Goal: Task Accomplishment & Management: Manage account settings

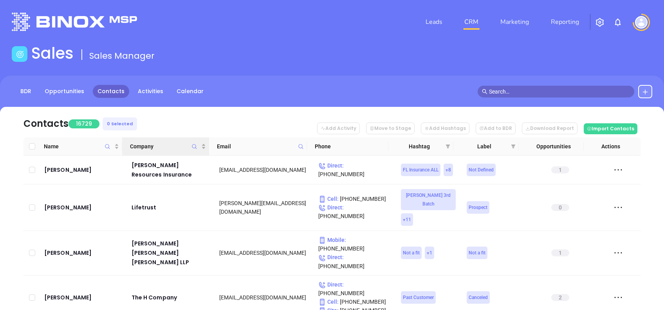
click at [191, 145] on span "Company" at bounding box center [194, 147] width 9 height 18
type input "E"
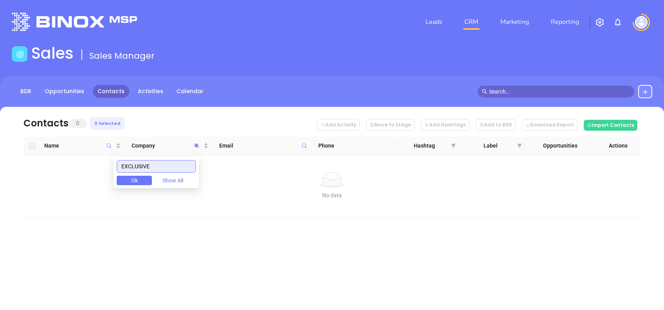
click at [162, 160] on input "EXCLUSIVE" at bounding box center [156, 166] width 79 height 13
type input "njh"
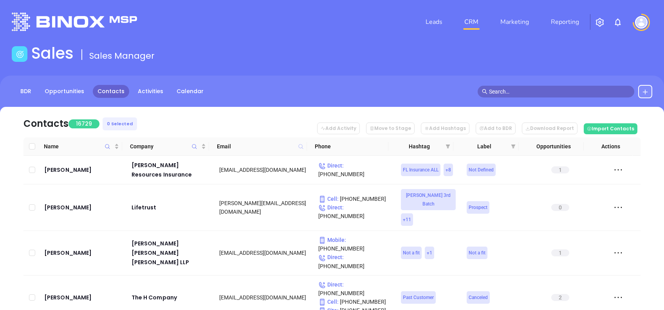
click at [302, 145] on icon at bounding box center [301, 146] width 5 height 5
paste input "[DOMAIN_NAME]"
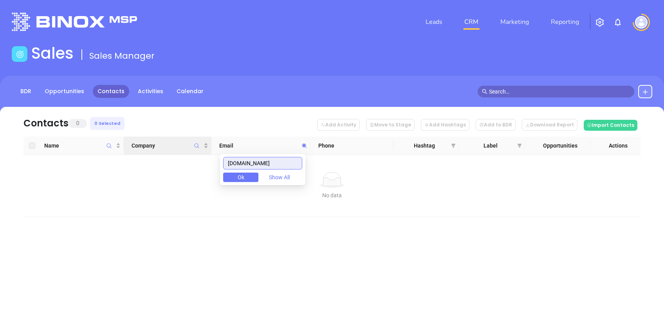
drag, startPoint x: 291, startPoint y: 166, endPoint x: 149, endPoint y: 152, distance: 142.5
click at [151, 152] on body "Leads CRM Marketing Reporting Financial Leads Leads Sales Sales Manager BDR Opp…" at bounding box center [332, 155] width 664 height 310
paste input "njh"
drag, startPoint x: 253, startPoint y: 168, endPoint x: 206, endPoint y: 171, distance: 47.1
click at [206, 171] on body "Leads CRM Marketing Reporting Financial Leads Leads Sales Sales Manager BDR Opp…" at bounding box center [332, 155] width 664 height 310
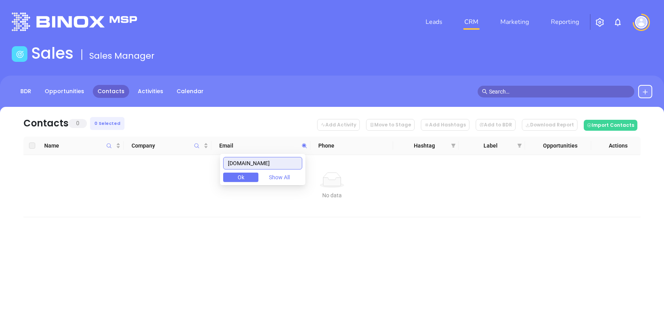
paste input "veronica"
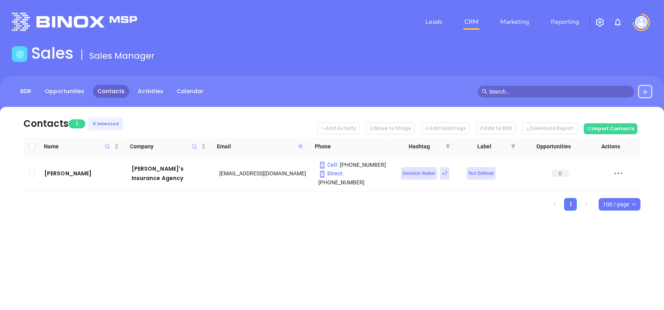
click at [300, 145] on icon at bounding box center [301, 146] width 5 height 5
paste input "centralinsurancenj"
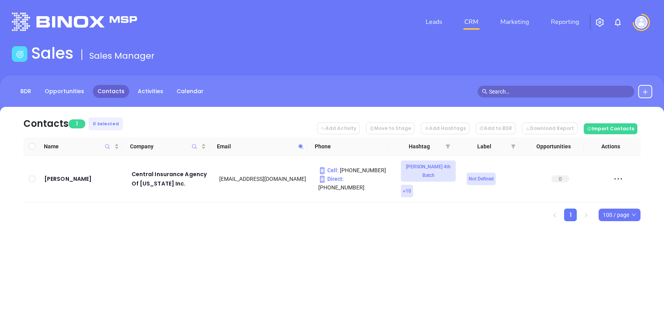
click at [304, 148] on icon at bounding box center [301, 147] width 6 height 6
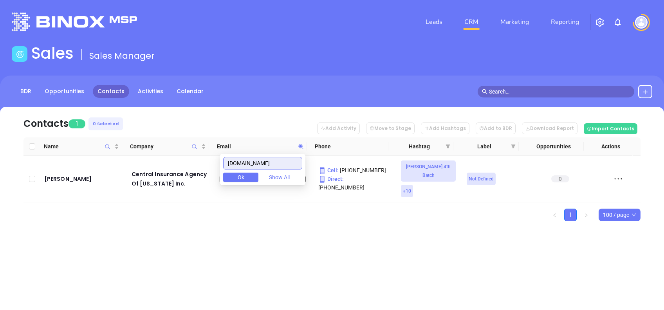
paste input "lealtainsurance"
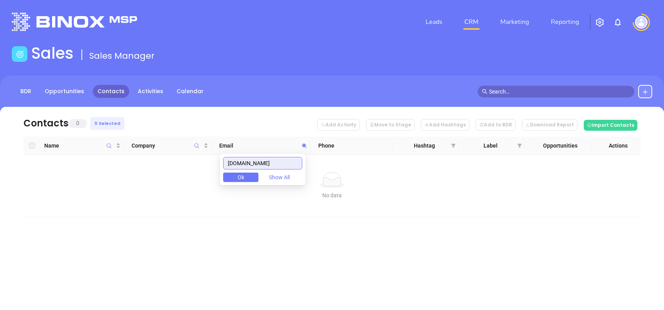
drag, startPoint x: 289, startPoint y: 162, endPoint x: 169, endPoint y: 164, distance: 119.9
click at [174, 164] on body "Leads CRM Marketing Reporting Financial Leads Leads Sales Sales Manager BDR Opp…" at bounding box center [332, 155] width 664 height 310
paste input "miramar-"
drag, startPoint x: 295, startPoint y: 161, endPoint x: 210, endPoint y: 165, distance: 85.1
click at [211, 165] on body "Leads CRM Marketing Reporting Financial Leads Leads Sales Sales Manager BDR Opp…" at bounding box center [332, 155] width 664 height 310
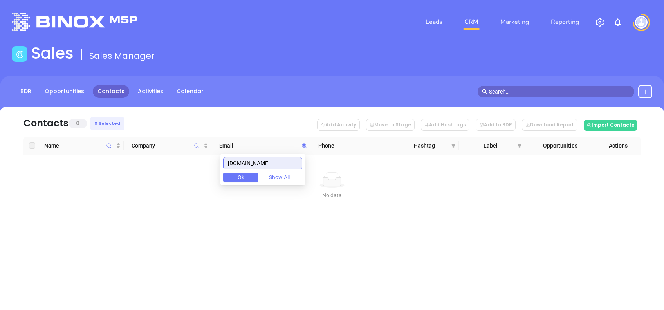
paste input "cosmoins"
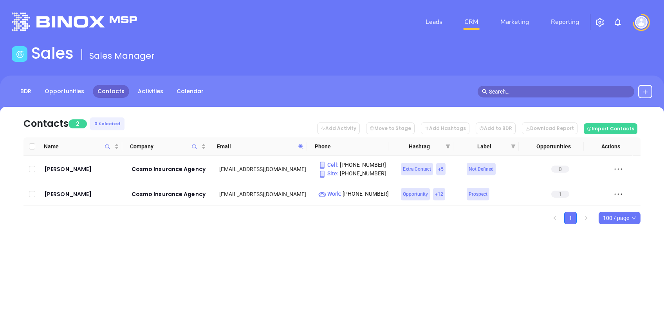
click at [293, 239] on div "Contacts 2 0 Selected Add Activity Move to Stage Add Hashtags Add to BDR Downlo…" at bounding box center [332, 179] width 664 height 145
drag, startPoint x: 62, startPoint y: 199, endPoint x: 56, endPoint y: 195, distance: 6.7
click at [300, 145] on icon at bounding box center [301, 146] width 5 height 5
paste input "bergeninsurancegroup"
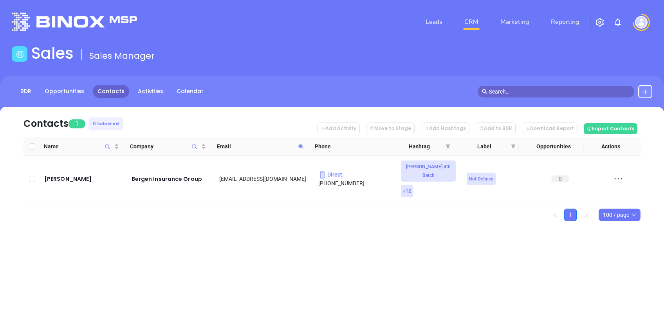
click at [304, 140] on th "Email" at bounding box center [258, 147] width 98 height 18
click at [303, 145] on icon at bounding box center [301, 147] width 6 height 6
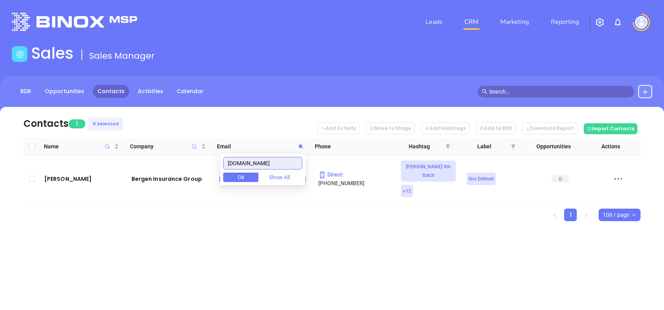
paste input "dowc"
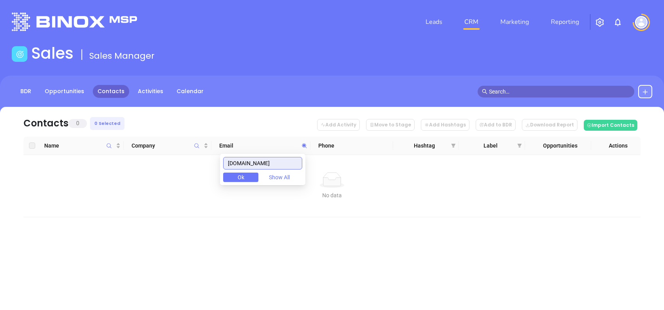
type input "dowc.com"
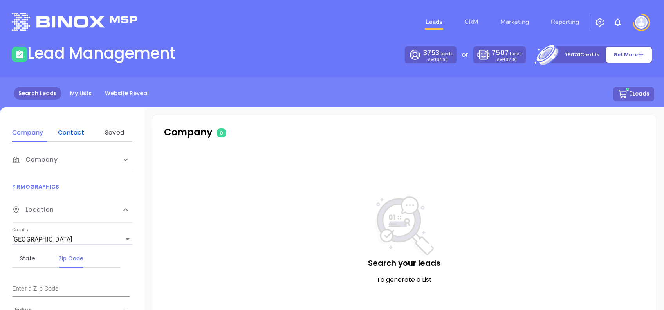
click at [72, 129] on div "Contact" at bounding box center [71, 132] width 31 height 9
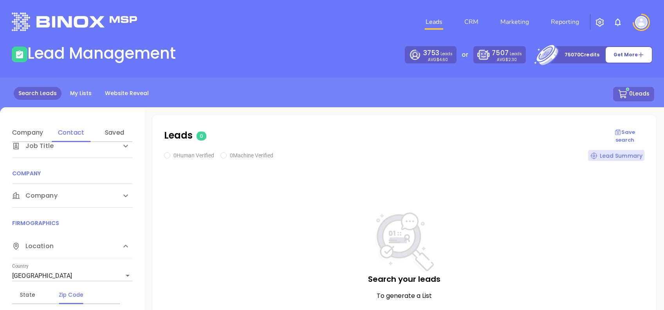
scroll to position [157, 0]
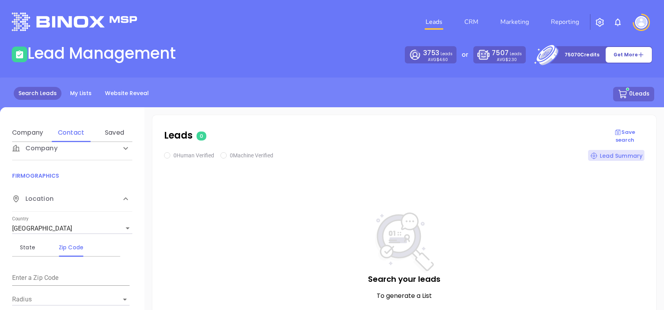
click at [78, 153] on div "Company" at bounding box center [72, 149] width 120 height 24
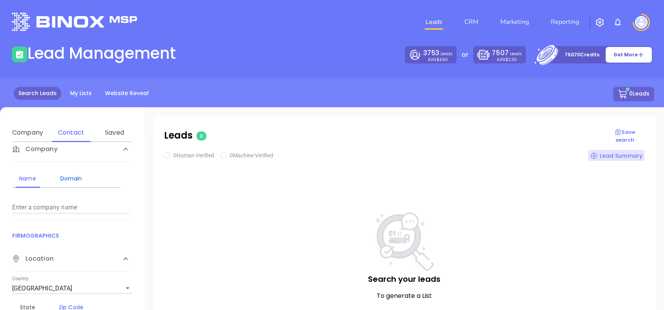
click at [78, 180] on div "Domain" at bounding box center [71, 178] width 31 height 9
click at [77, 198] on div "Enter a company domain" at bounding box center [71, 204] width 118 height 19
click at [77, 206] on input "Enter a company name" at bounding box center [71, 207] width 118 height 13
paste input "exclusiveinsurance.com"
type input "exclusiveinsurance.com"
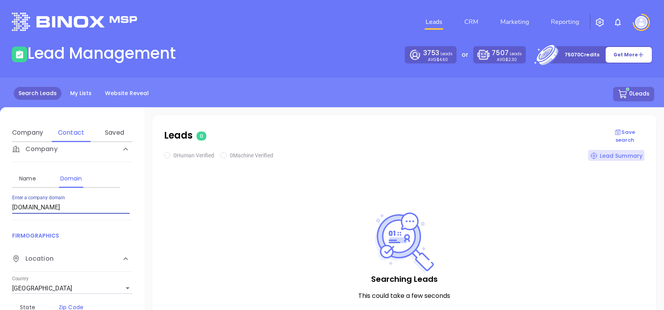
checkbox input "true"
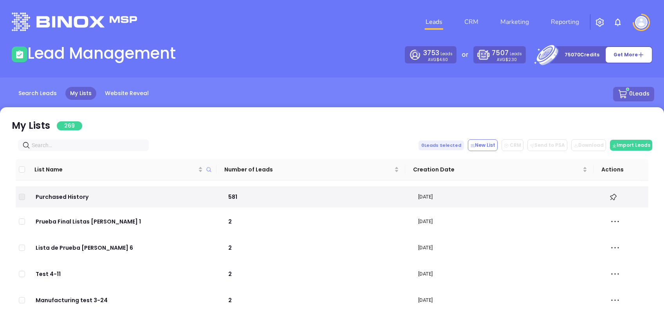
click at [92, 147] on input "text" at bounding box center [85, 145] width 107 height 9
paste input "[DOMAIN_NAME]"
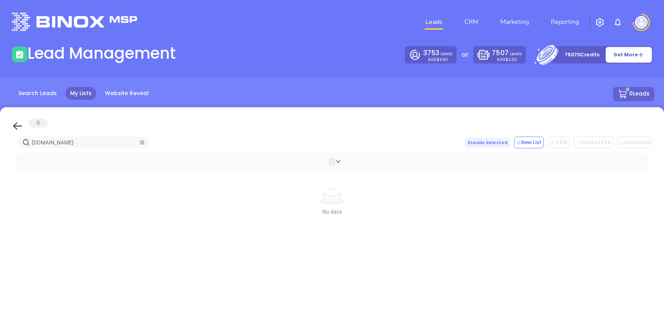
type input "[DOMAIN_NAME]"
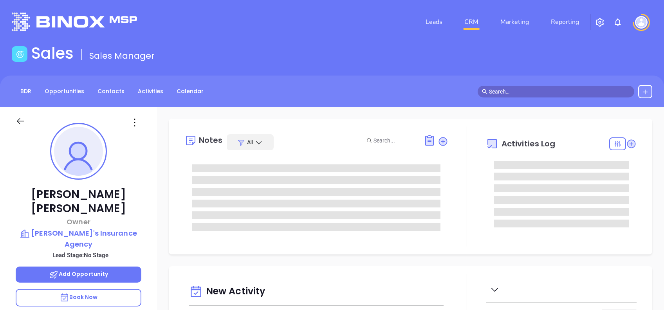
type input "[PERSON_NAME]"
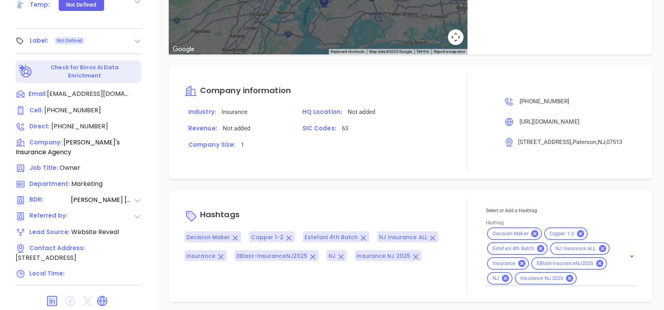
scroll to position [515, 0]
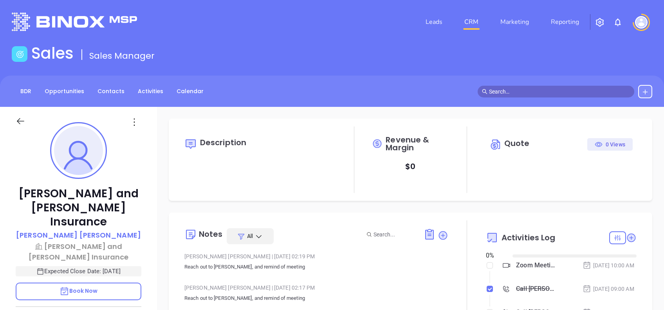
type input "[DATE]"
type input "[PERSON_NAME]"
click at [78, 230] on p "Sean Coleman" at bounding box center [78, 235] width 125 height 11
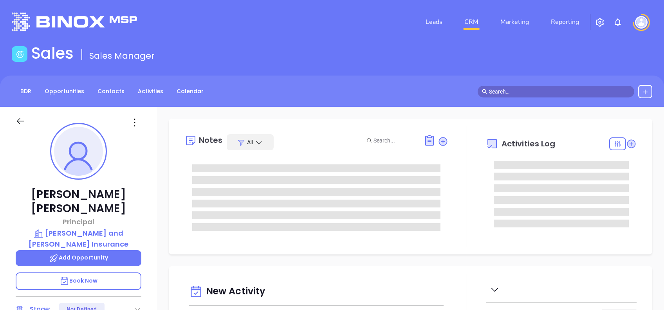
scroll to position [182, 0]
type input "[PERSON_NAME]"
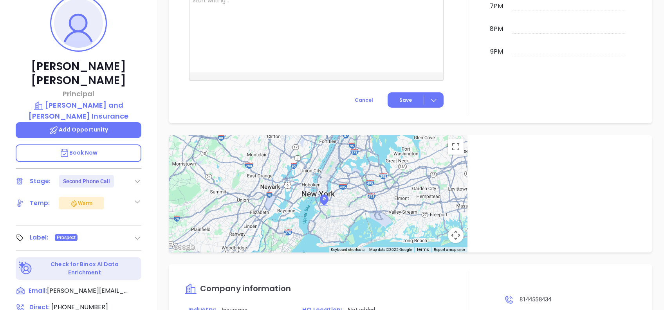
scroll to position [84, 0]
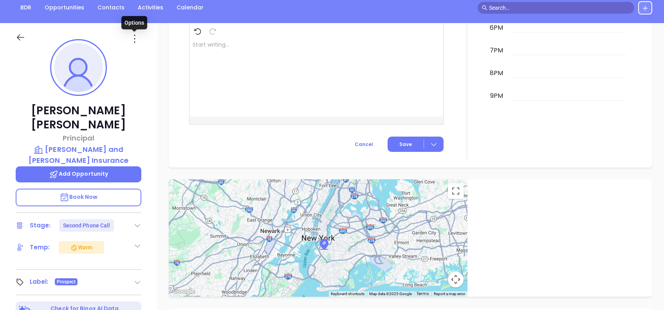
click at [132, 37] on icon at bounding box center [134, 39] width 13 height 13
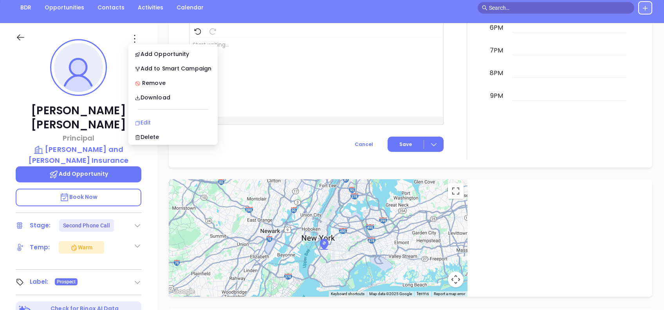
click at [158, 125] on div "Edit" at bounding box center [173, 122] width 77 height 9
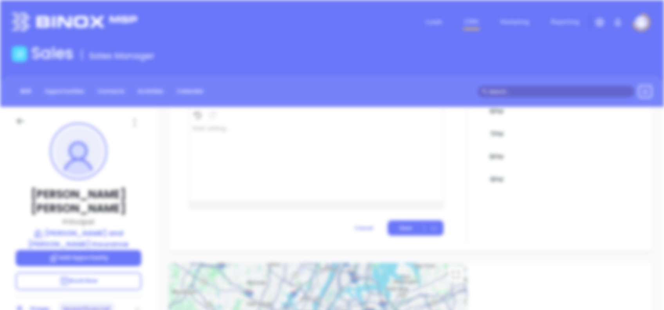
scroll to position [0, 0]
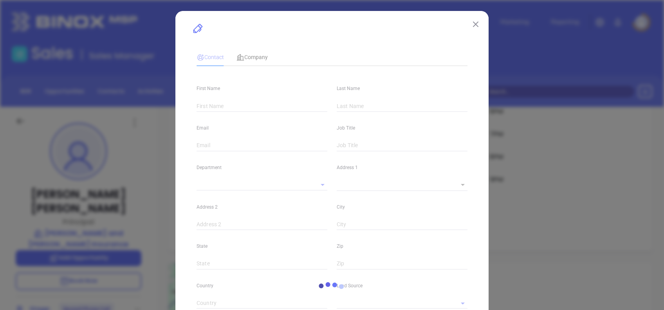
type input "Sean"
type input "Coleman"
type input "sean@dk4ins.com"
type input "Principal"
type input "1"
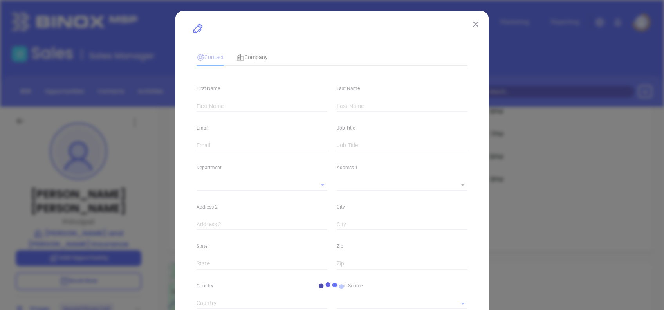
type input "[GEOGRAPHIC_DATA]"
type input "Marketing"
type input "Other"
type input "Vicky Mendoza"
type input "Second Phone Call"
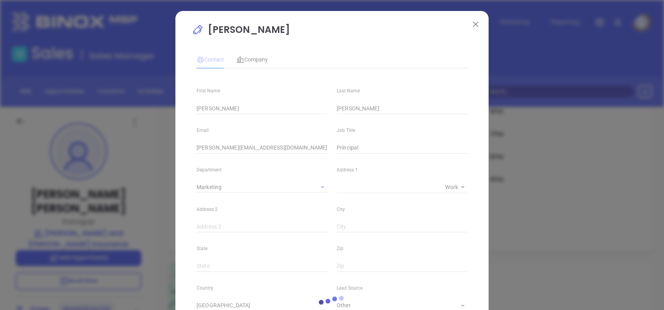
type input "(814) 455-8434"
type input "1"
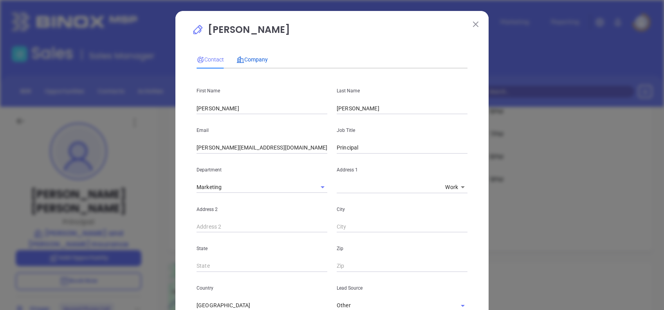
click at [260, 62] on span "Company" at bounding box center [252, 59] width 31 height 6
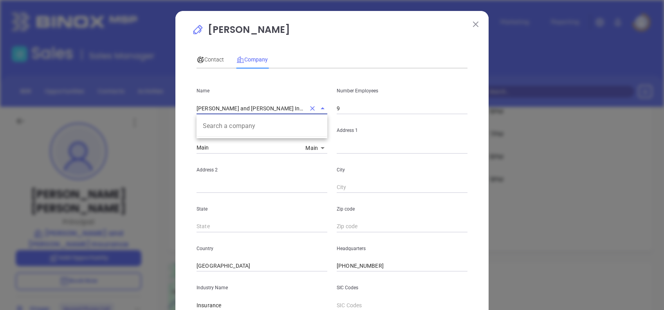
drag, startPoint x: 282, startPoint y: 105, endPoint x: 148, endPoint y: 92, distance: 135.0
click at [148, 92] on div "Sean Coleman Contact Company First Name Sean Last Name Coleman Email sean@dk4in…" at bounding box center [332, 155] width 664 height 310
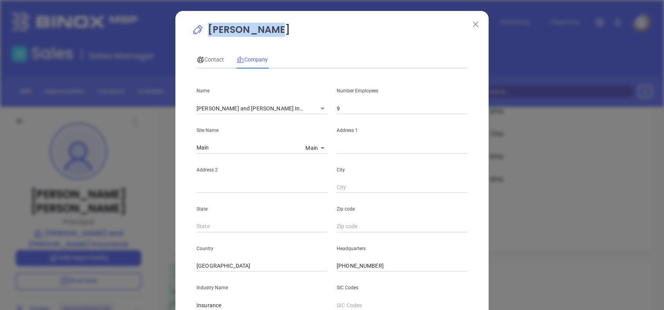
drag, startPoint x: 224, startPoint y: 26, endPoint x: 273, endPoint y: 28, distance: 49.0
click at [273, 28] on p "Sean Coleman" at bounding box center [332, 32] width 280 height 18
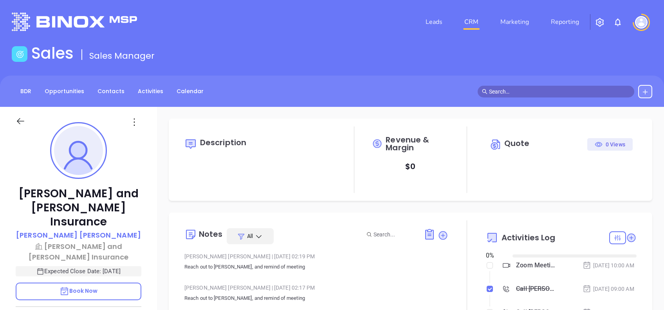
type input "[DATE]"
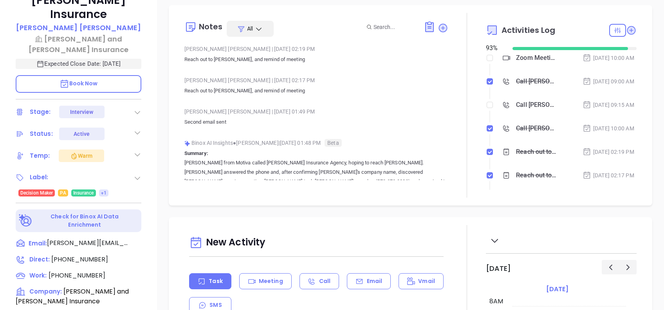
scroll to position [36, 0]
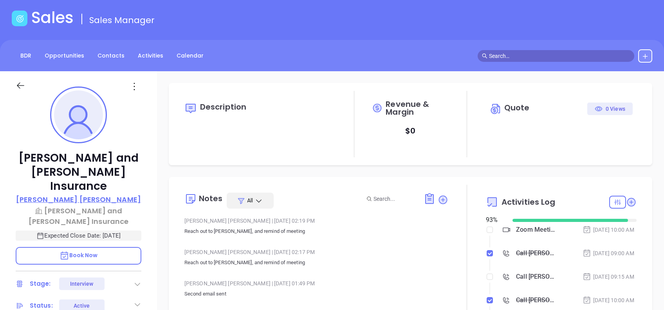
click at [93, 194] on p "Sean Coleman" at bounding box center [78, 199] width 125 height 11
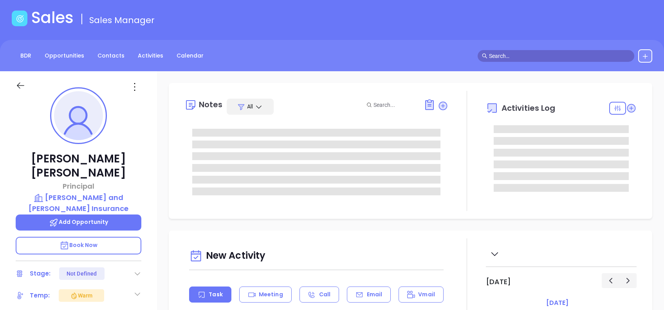
type input "10/01/2025"
type input "Alejandra Lara"
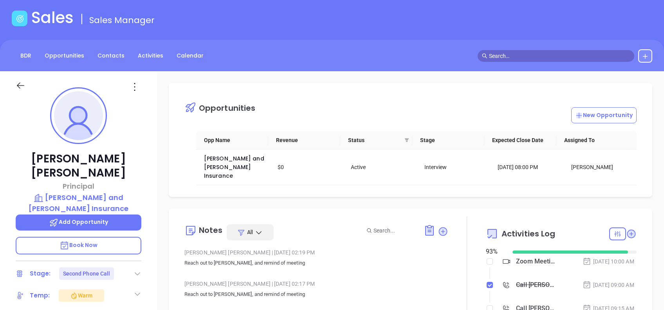
click at [81, 131] on img at bounding box center [78, 115] width 49 height 49
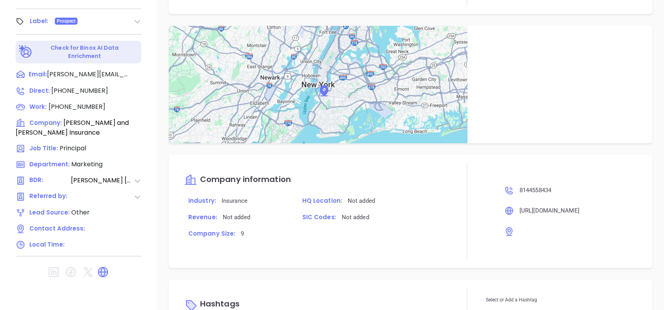
scroll to position [657, 0]
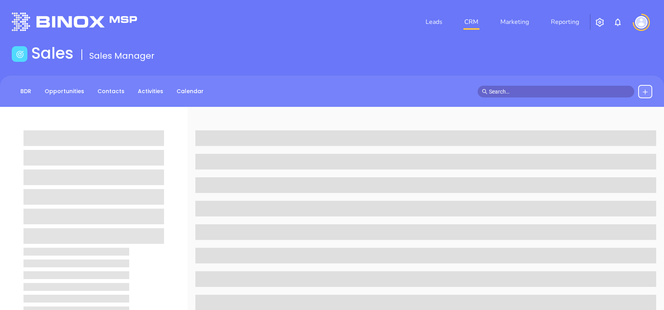
scroll to position [345, 0]
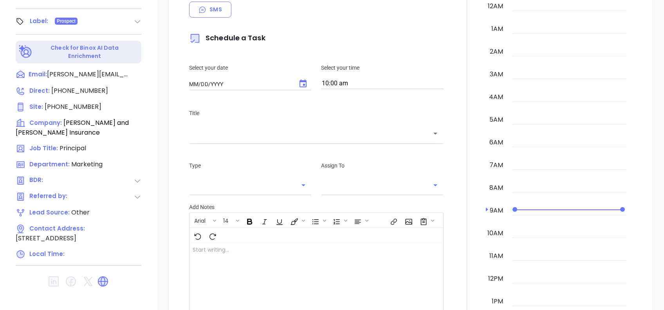
type input "[DATE]"
type input "[PERSON_NAME]"
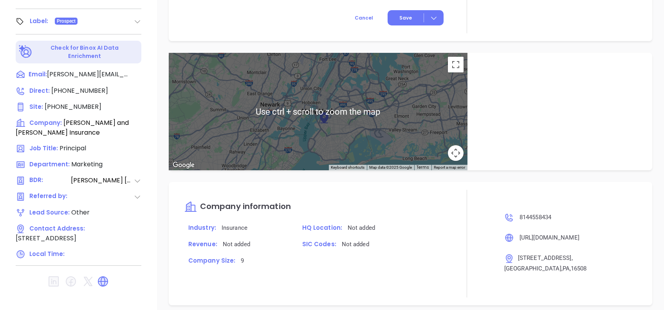
scroll to position [657, 0]
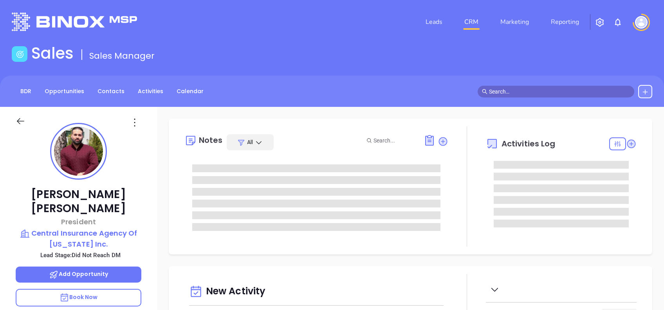
type input "[DATE]"
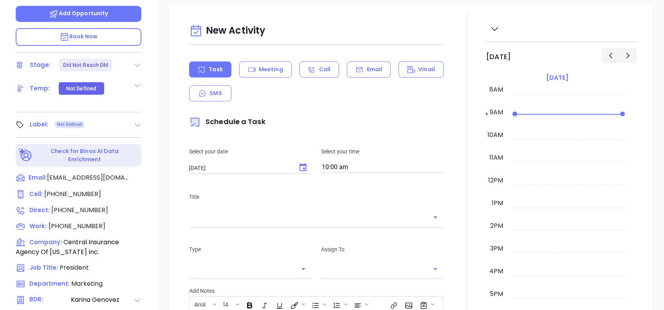
type input "[PERSON_NAME]"
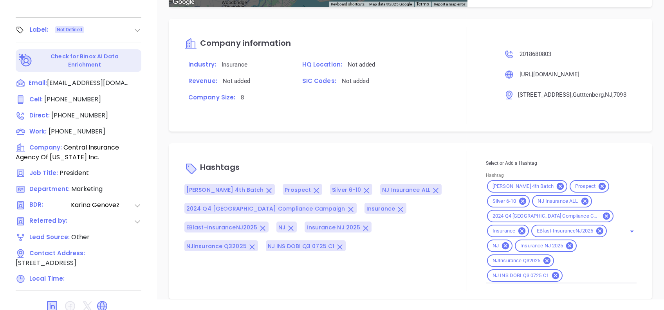
scroll to position [570, 0]
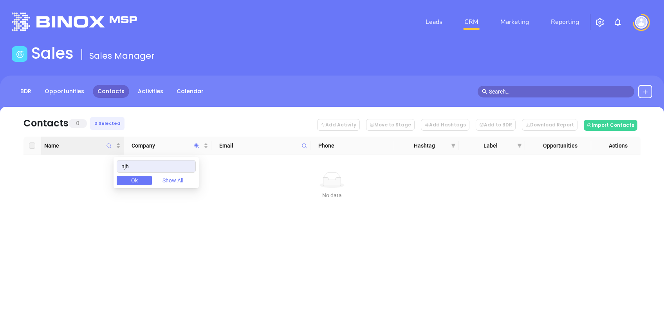
drag, startPoint x: 156, startPoint y: 166, endPoint x: 72, endPoint y: 154, distance: 84.1
click at [74, 153] on body "Leads CRM Marketing Reporting Financial Leads Leads Sales Sales Manager BDR Opp…" at bounding box center [332, 155] width 664 height 310
drag, startPoint x: 145, startPoint y: 165, endPoint x: 106, endPoint y: 162, distance: 38.5
click at [106, 161] on body "Leads CRM Marketing Reporting Financial Leads Leads Sales Sales Manager BDR Opp…" at bounding box center [332, 155] width 664 height 310
type input "miramar"
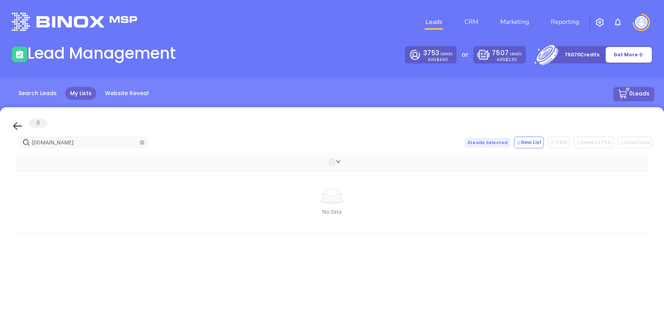
drag, startPoint x: 20, startPoint y: 128, endPoint x: 100, endPoint y: 143, distance: 82.1
click at [20, 128] on icon at bounding box center [18, 126] width 12 height 12
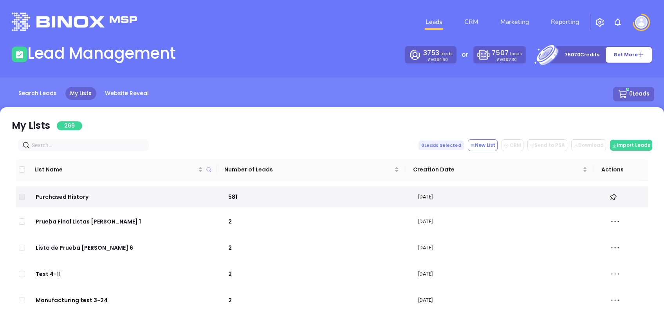
click at [100, 143] on input "text" at bounding box center [85, 145] width 107 height 9
paste input "lealtainsurance.com"
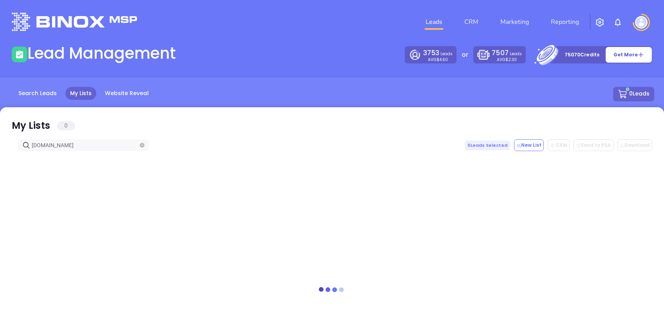
type input "lealtainsurance.com"
drag, startPoint x: 16, startPoint y: 122, endPoint x: 79, endPoint y: 148, distance: 67.8
click at [16, 122] on icon at bounding box center [18, 126] width 12 height 12
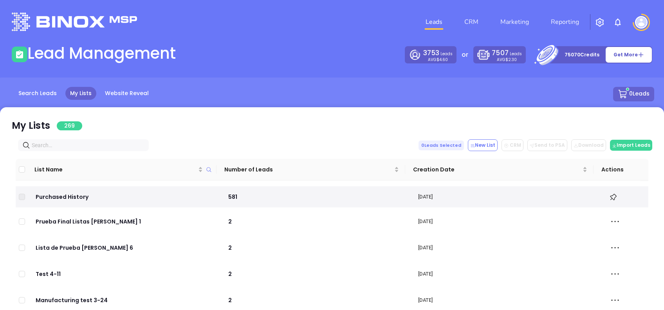
click at [78, 141] on input "text" at bounding box center [85, 145] width 107 height 9
paste input "miramar-insurance.com"
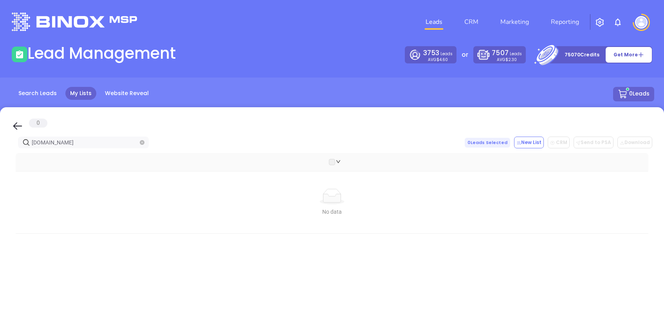
type input "miramar-insurance.com"
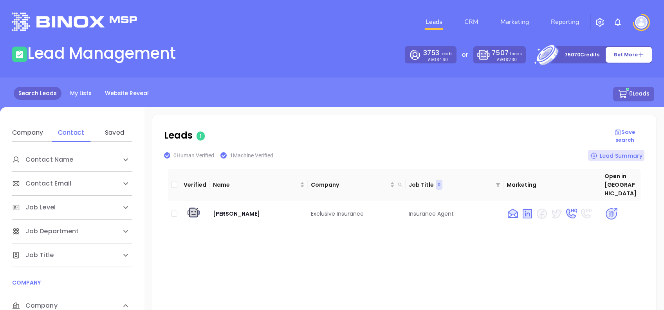
scroll to position [157, 0]
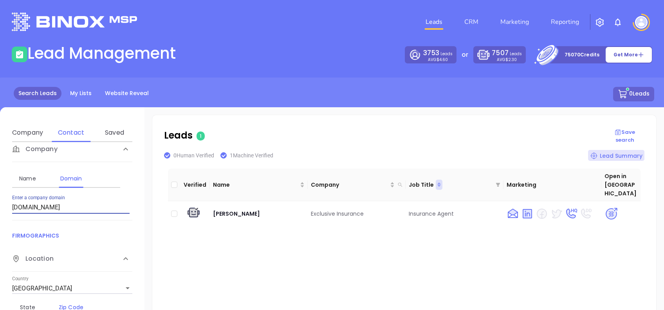
click at [89, 210] on input "[DOMAIN_NAME]" at bounding box center [71, 207] width 118 height 13
type input "[DOMAIN_NAME]"
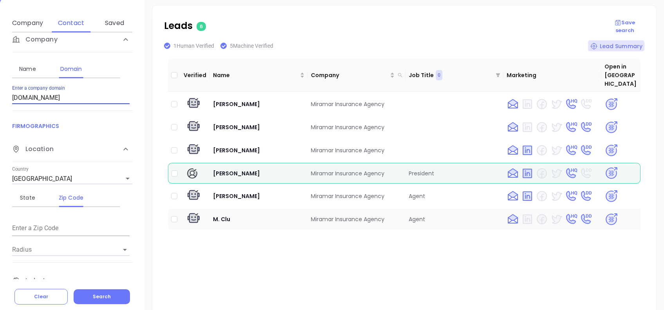
scroll to position [94, 0]
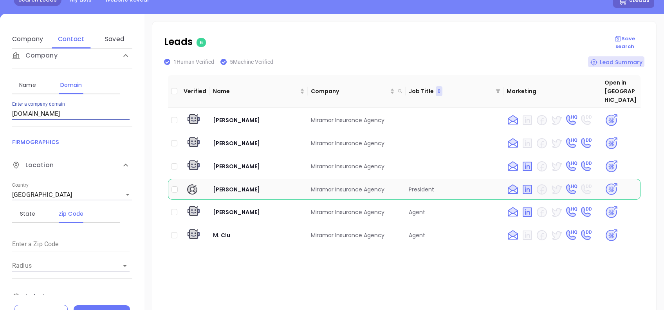
click at [605, 183] on img at bounding box center [612, 190] width 14 height 14
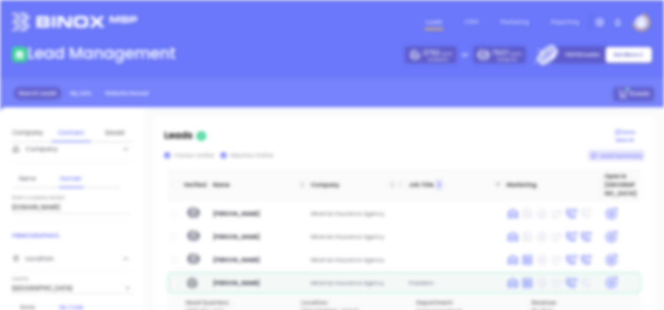
scroll to position [0, 0]
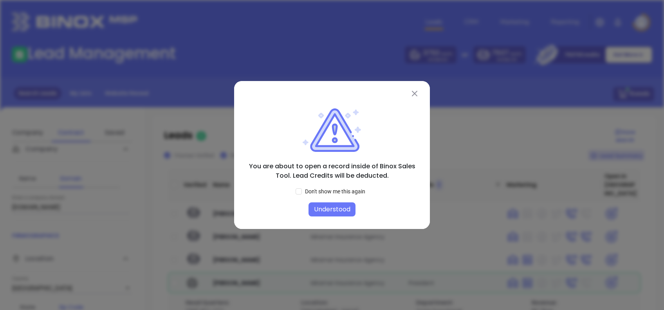
click at [335, 207] on button "Understood" at bounding box center [332, 210] width 47 height 14
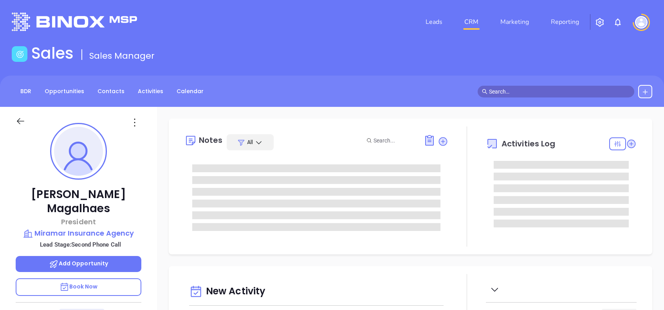
type input "[DATE]"
type input "[PERSON_NAME]"
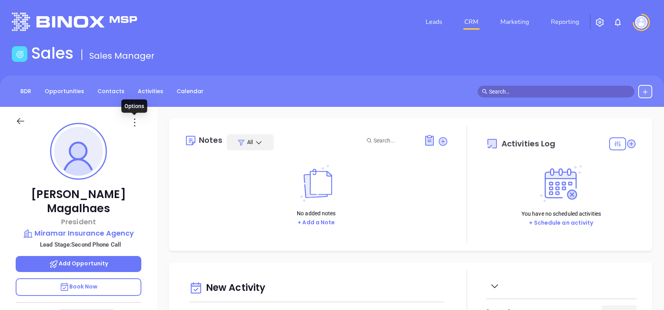
click at [135, 124] on icon at bounding box center [134, 122] width 13 height 13
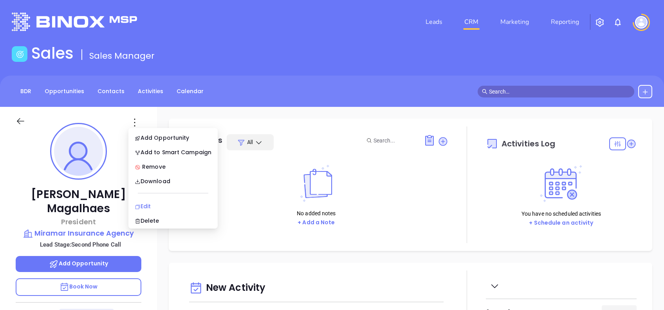
click at [161, 203] on div "Edit" at bounding box center [173, 206] width 77 height 9
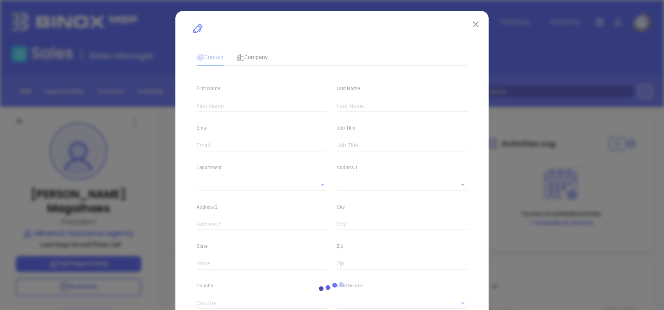
type input "[PERSON_NAME]"
type input "Magalhaes"
type input "[EMAIL_ADDRESS][DOMAIN_NAME]"
type input "President"
type input "1"
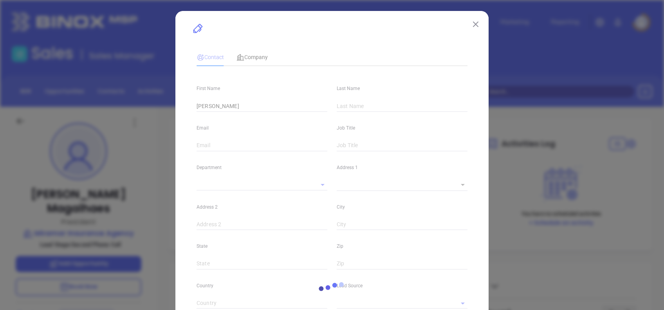
type input "[DOMAIN_NAME][URL][PERSON_NAME]"
type input "Marketing"
type input "Website Reveal"
type input "undefined undefined"
type input "Second Phone Call"
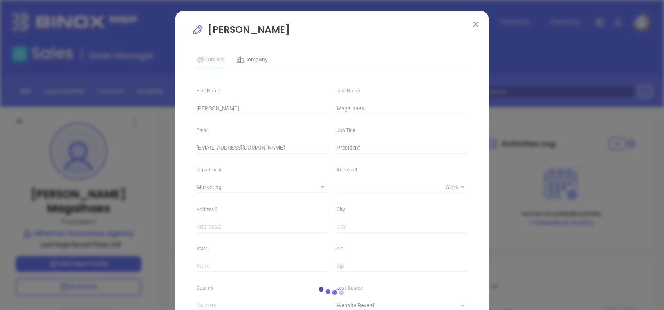
type input "(201) 843-8680"
type input "1"
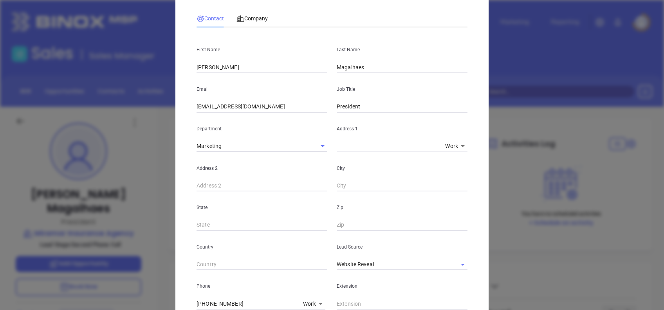
scroll to position [52, 0]
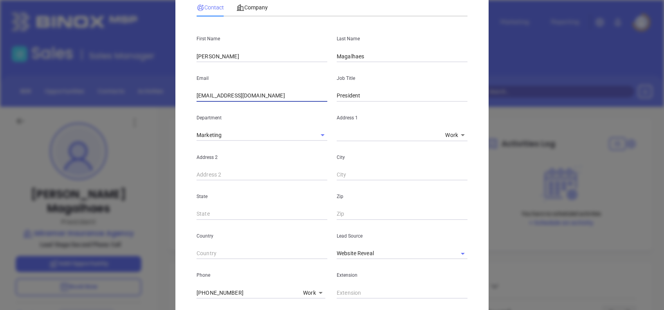
drag, startPoint x: 284, startPoint y: 100, endPoint x: 169, endPoint y: 101, distance: 114.4
click at [169, 101] on div "Paul Magalhaes Contact Company First Name Paul Last Name Magalhaes Email paulm@…" at bounding box center [332, 155] width 664 height 310
paste input "info"
type input "info@miramar-insurance.com"
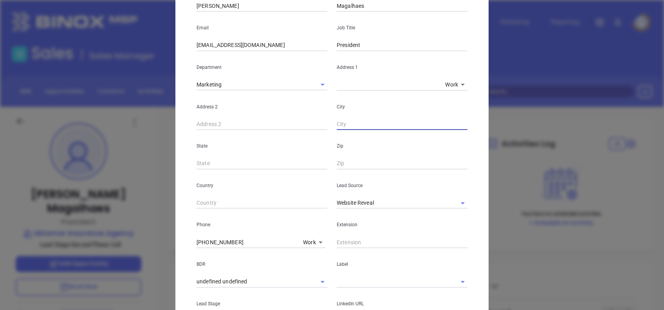
scroll to position [157, 0]
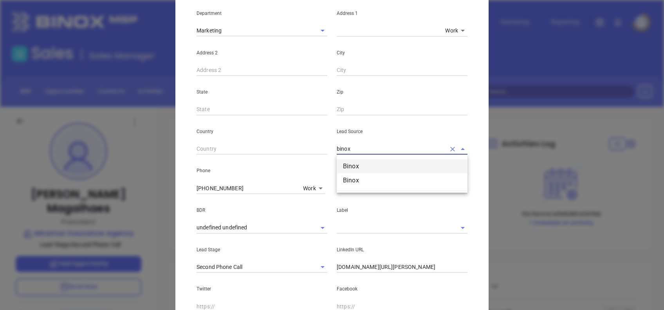
drag, startPoint x: 324, startPoint y: 152, endPoint x: 288, endPoint y: 153, distance: 36.4
click at [288, 152] on div "Country Lead Source binox Binox Binox" at bounding box center [332, 136] width 280 height 40
click at [384, 179] on li "Google Search" at bounding box center [402, 181] width 131 height 14
type input "Google Search"
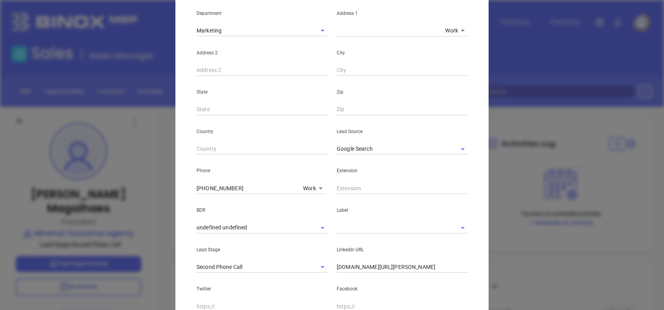
click at [458, 126] on div "Lead Source Google Search" at bounding box center [402, 136] width 140 height 40
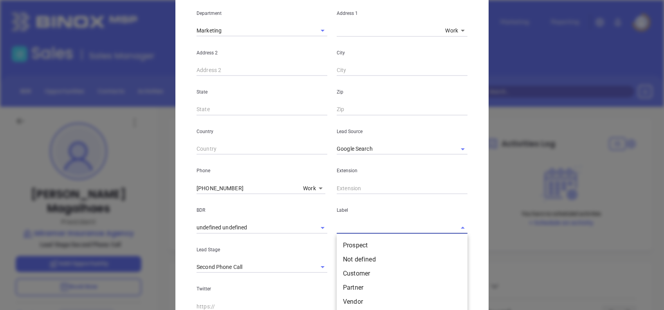
click at [348, 228] on input "text" at bounding box center [391, 227] width 109 height 11
click at [367, 243] on li "Prospect" at bounding box center [402, 246] width 131 height 14
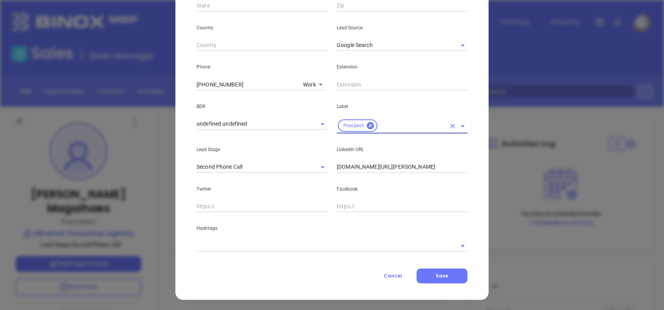
scroll to position [261, 0]
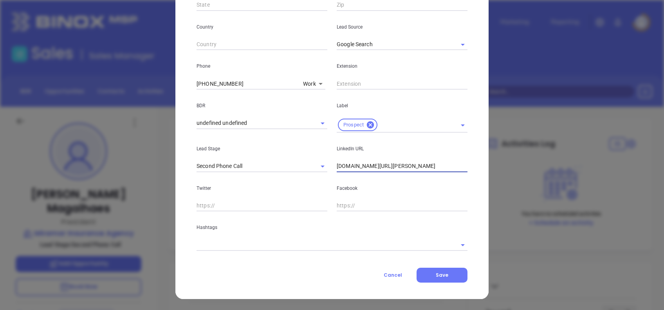
click at [413, 165] on input "linkedin.com/in/paul-magalhaes-8ba34aa9" at bounding box center [402, 167] width 131 height 12
paste input "www.linkedin.com/in/paul-magalhaes-8ba34aa9/"
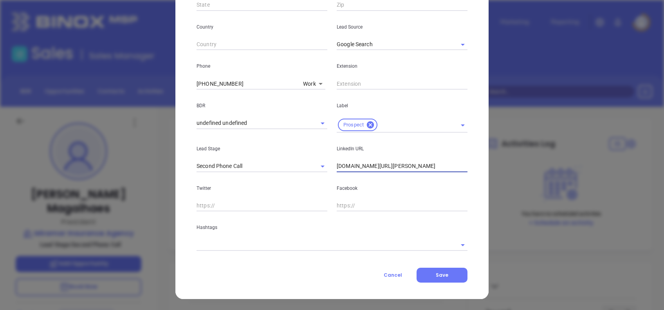
type input "www.linkedin.com/in/paul-magalhaes-8ba34aa9/"
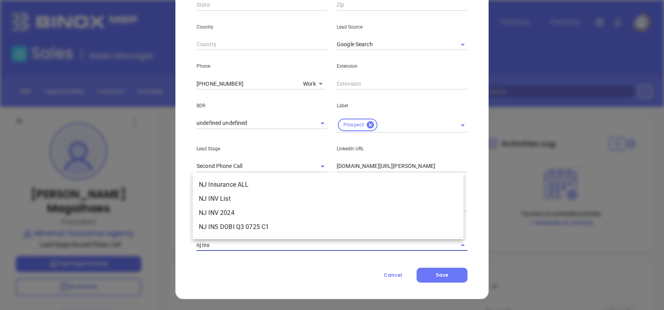
type input "nj insu"
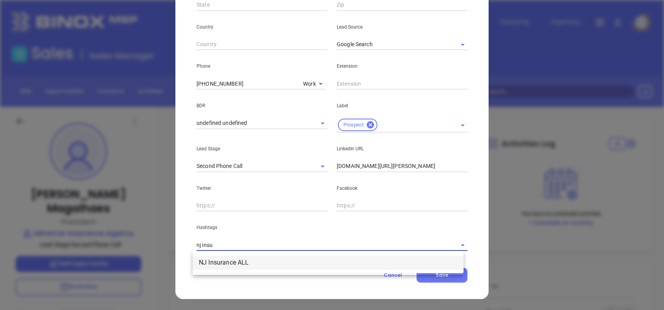
click at [348, 259] on li "NJ Insurance ALL" at bounding box center [328, 263] width 271 height 14
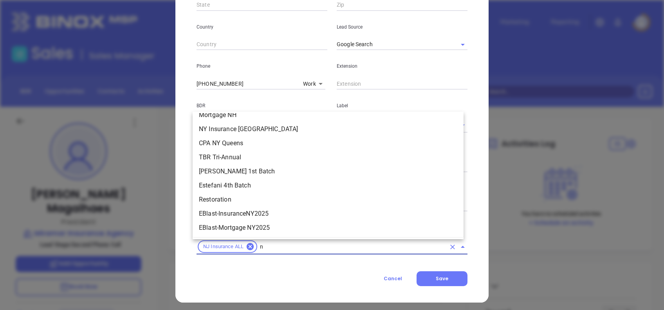
type input "nj"
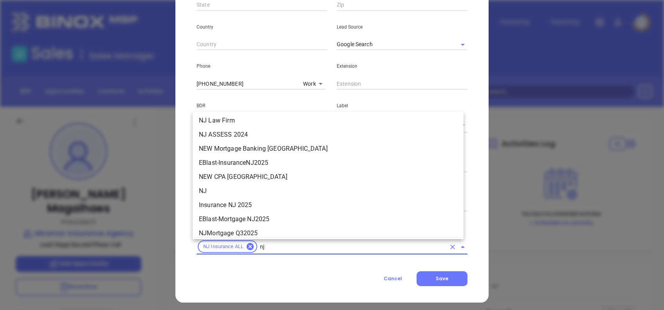
scroll to position [204, 0]
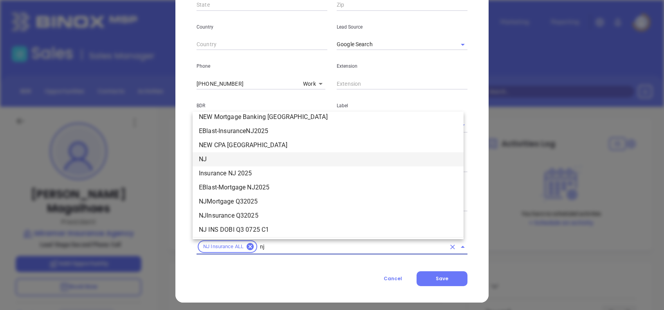
click at [222, 165] on li "NJ" at bounding box center [328, 159] width 271 height 14
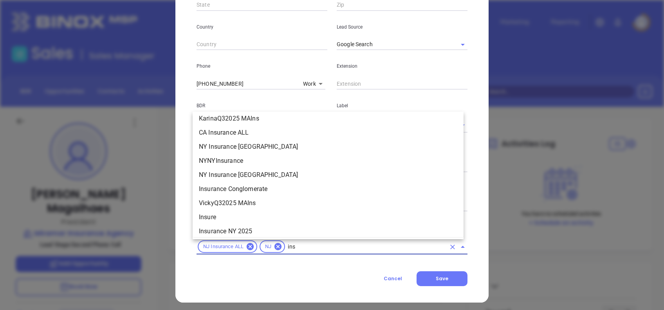
scroll to position [230, 0]
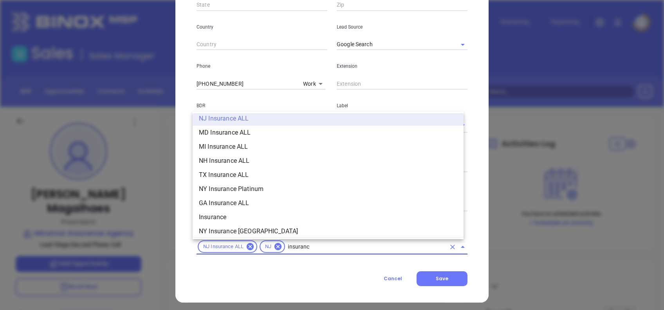
type input "insurance"
click at [238, 214] on li "Insurance" at bounding box center [328, 217] width 271 height 14
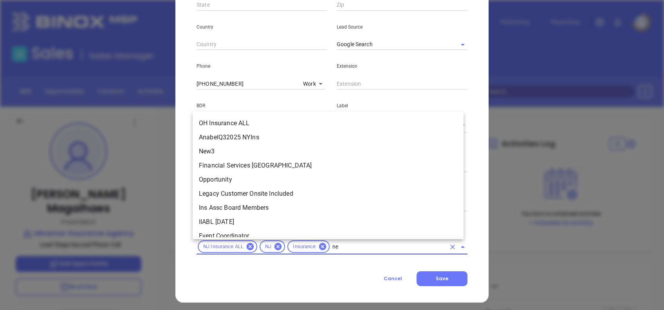
scroll to position [0, 0]
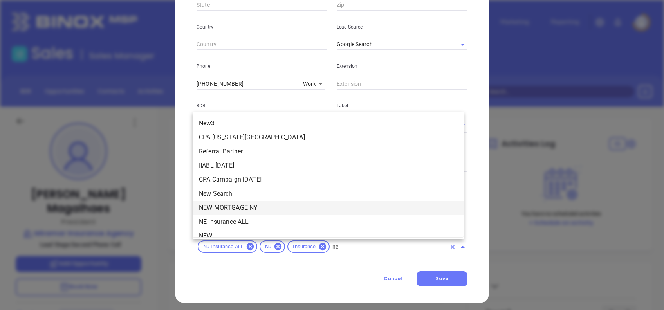
type input "new"
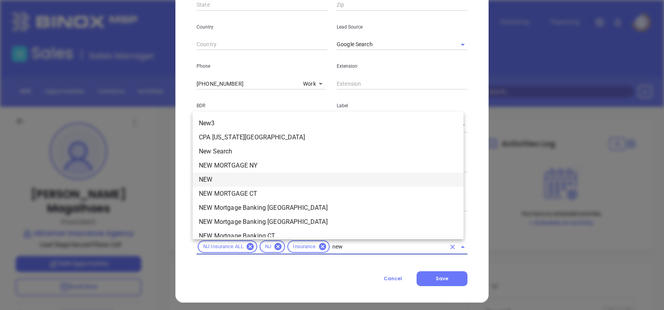
click at [228, 182] on li "NEW" at bounding box center [328, 180] width 271 height 14
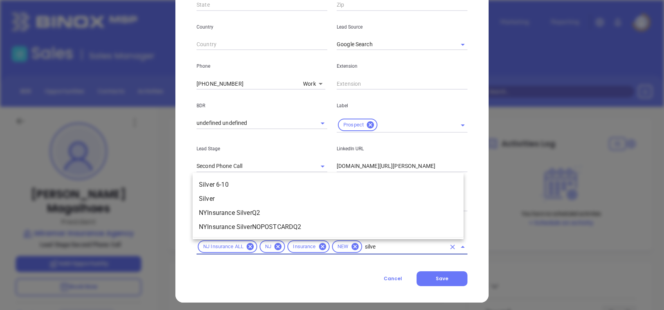
type input "silver"
click at [221, 187] on li "Silver 6-10" at bounding box center [328, 185] width 271 height 14
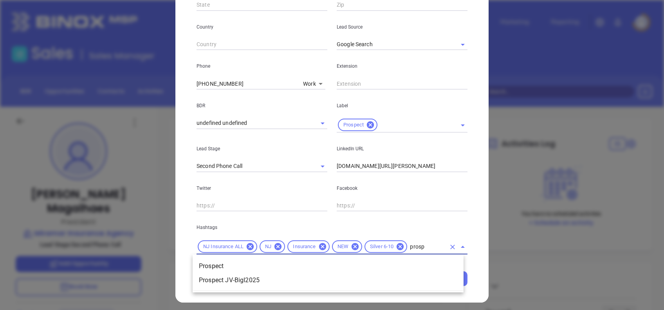
type input "prospe"
click at [271, 262] on li "Prospect" at bounding box center [328, 266] width 271 height 14
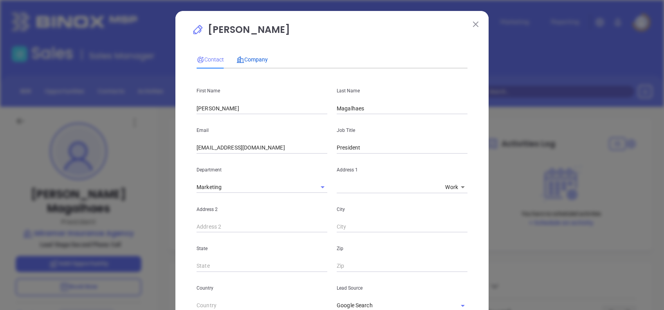
click at [241, 57] on span "Company" at bounding box center [252, 59] width 31 height 6
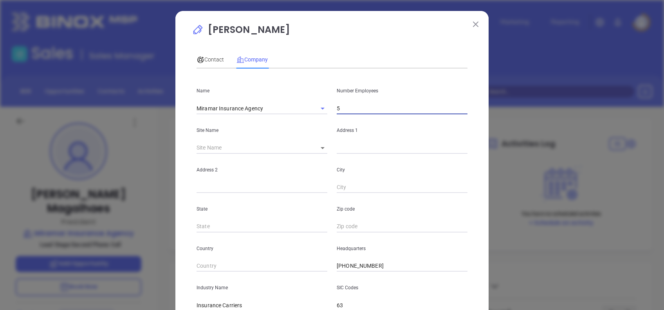
drag, startPoint x: 345, startPoint y: 103, endPoint x: 328, endPoint y: 98, distance: 17.5
click at [332, 98] on div "Number Employees 5" at bounding box center [402, 95] width 140 height 40
type input "6"
type input "5"
click at [313, 144] on body "Leads CRM Marketing Reporting Financial Leads Leads Sales Sales Manager BDR Opp…" at bounding box center [332, 155] width 664 height 310
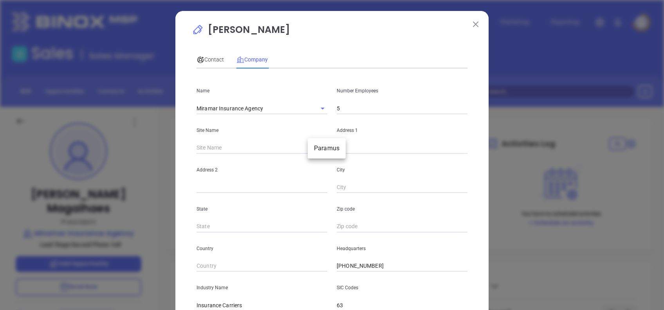
click at [324, 152] on li "Paramus" at bounding box center [327, 148] width 38 height 14
type input "Paramus"
type input "126843"
type input "214 W State Rt 4"
type input "Paramus"
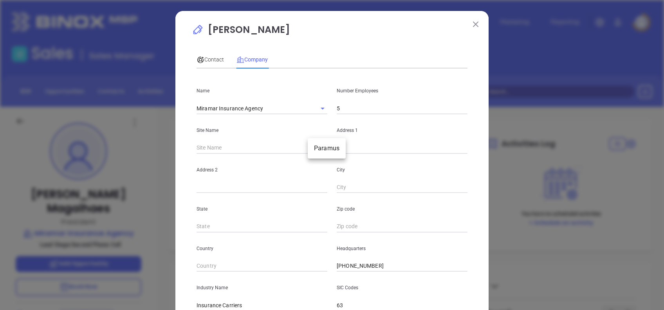
type input "NJ"
type input "07652-1251"
type input "US"
drag, startPoint x: 364, startPoint y: 150, endPoint x: 314, endPoint y: 150, distance: 49.8
click at [315, 150] on div "Site Name Paramus Paramus 126843 Address 1 214 W State Rt 4" at bounding box center [332, 134] width 280 height 40
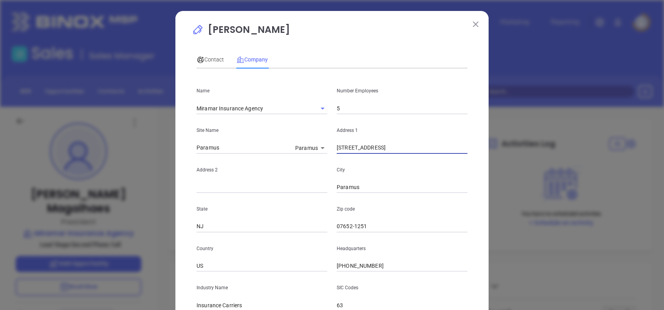
paste input "Route 4 East Paramus, NJ 07652"
type input "214 W Route 4 East Paramus, NJ 07652"
drag, startPoint x: 348, startPoint y: 224, endPoint x: 404, endPoint y: 214, distance: 56.1
click at [404, 214] on div "Zip code 07652-1251" at bounding box center [402, 213] width 140 height 40
type input "07652"
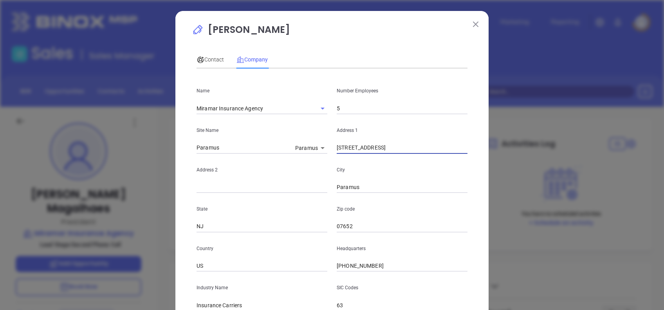
drag, startPoint x: 382, startPoint y: 147, endPoint x: 518, endPoint y: 144, distance: 136.0
click at [518, 144] on div "Paul Magalhaes Contact Company First Name Paul Last Name Magalhaes Email info@m…" at bounding box center [332, 155] width 664 height 310
type input "[STREET_ADDRESS]"
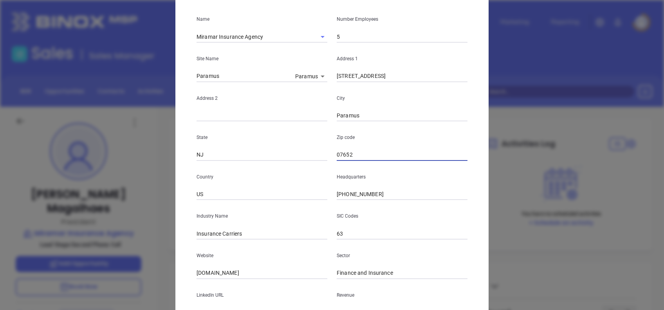
scroll to position [139, 0]
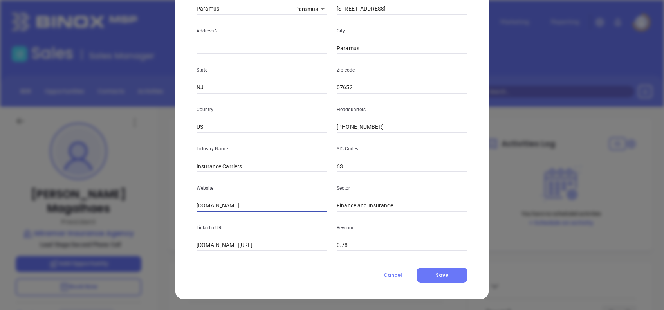
click at [272, 206] on input "miramar-insurance.com" at bounding box center [262, 206] width 131 height 12
paste input "https://www.miramar-insurance.com/"
type input "https://www.miramar-insurance.com/"
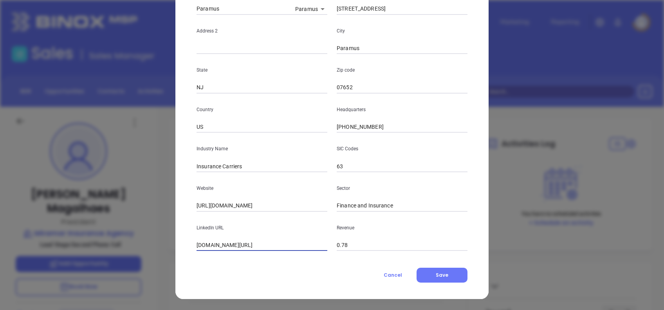
drag, startPoint x: 193, startPoint y: 244, endPoint x: 145, endPoint y: 241, distance: 47.9
click at [147, 241] on div "Paul Magalhaes Contact Company First Name Paul Last Name Magalhaes Email info@m…" at bounding box center [332, 155] width 664 height 310
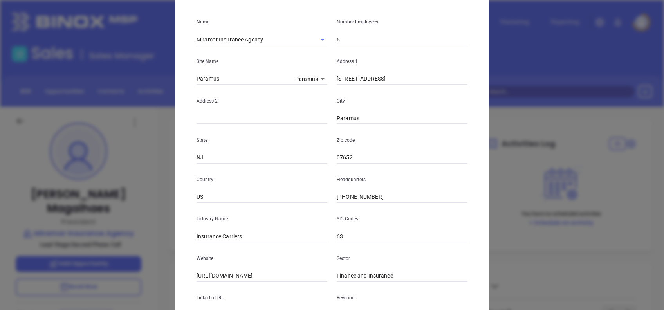
scroll to position [0, 0]
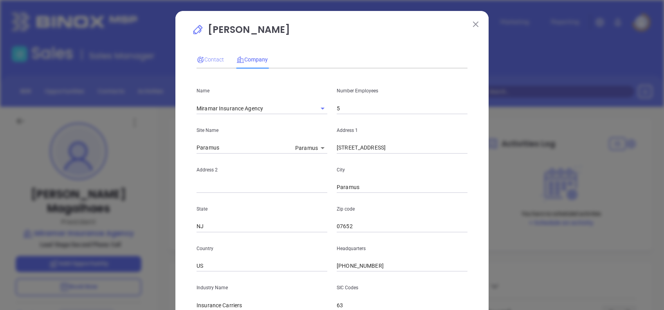
type input "www.linkedin.com/company/miramar-insurance-agency"
click at [208, 60] on span "Contact" at bounding box center [210, 59] width 27 height 6
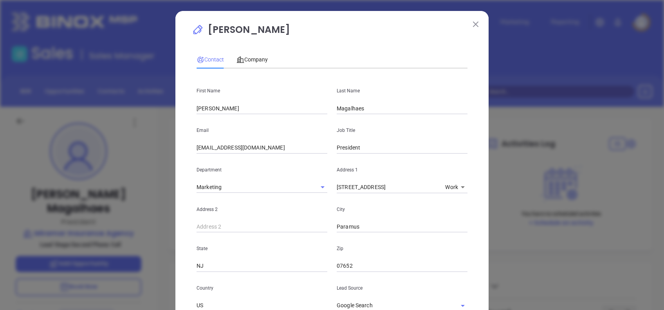
scroll to position [280, 0]
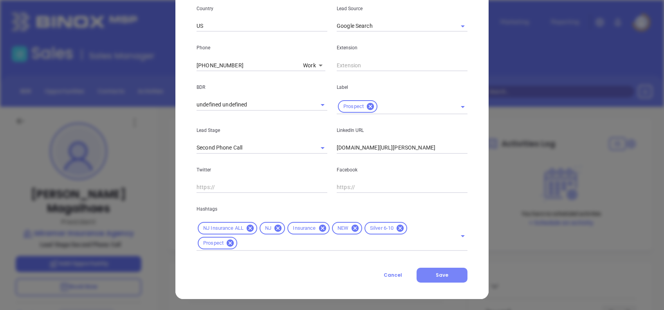
click at [436, 276] on span "Save" at bounding box center [442, 275] width 13 height 7
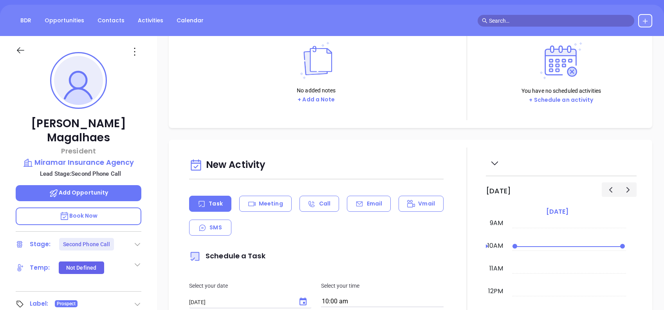
scroll to position [104, 0]
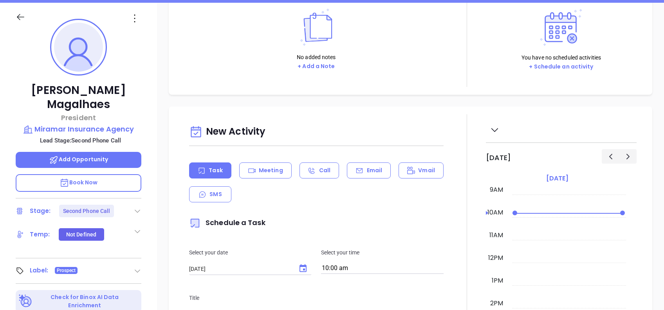
click at [136, 207] on icon at bounding box center [138, 211] width 8 height 8
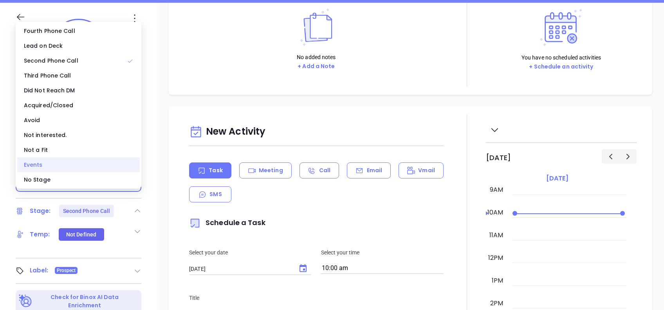
click at [40, 170] on div "Events" at bounding box center [78, 164] width 123 height 15
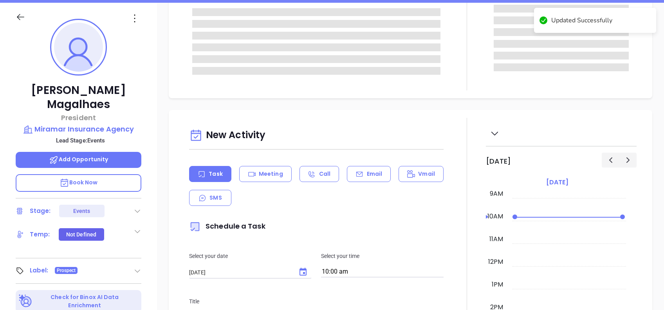
click at [138, 207] on icon at bounding box center [138, 211] width 8 height 8
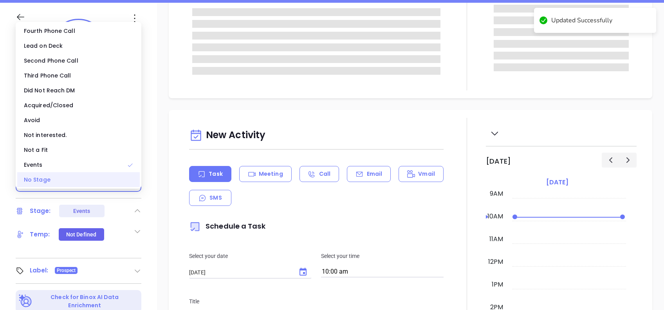
click at [62, 185] on div "No Stage" at bounding box center [78, 179] width 123 height 15
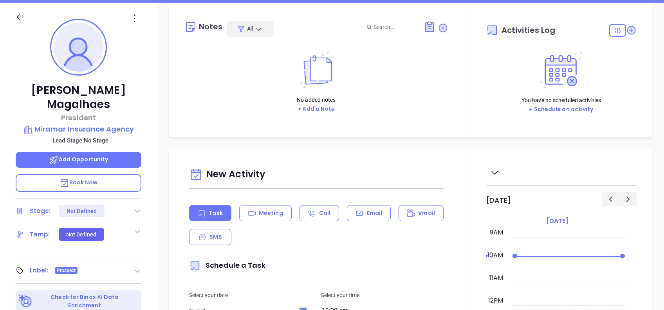
scroll to position [0, 0]
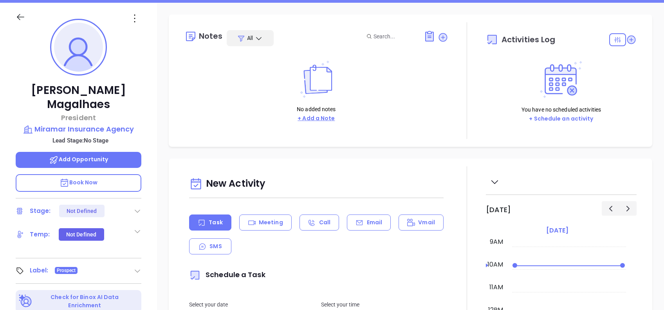
click at [321, 118] on button "+ Add a Note" at bounding box center [316, 118] width 42 height 9
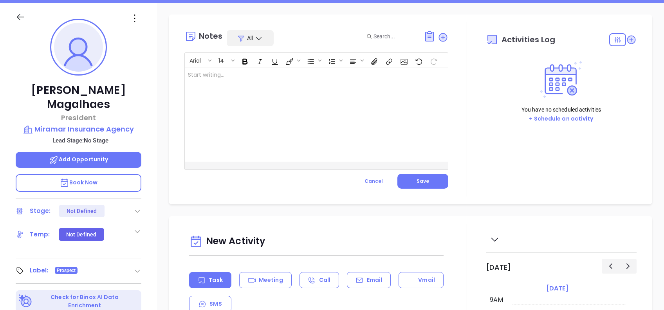
click at [292, 123] on div at bounding box center [307, 115] width 245 height 94
click at [432, 179] on button "Save" at bounding box center [423, 181] width 51 height 15
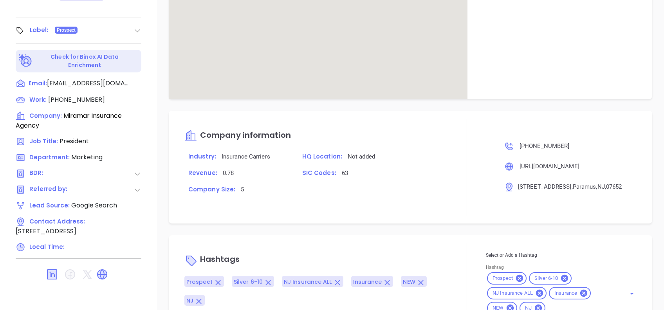
scroll to position [392, 0]
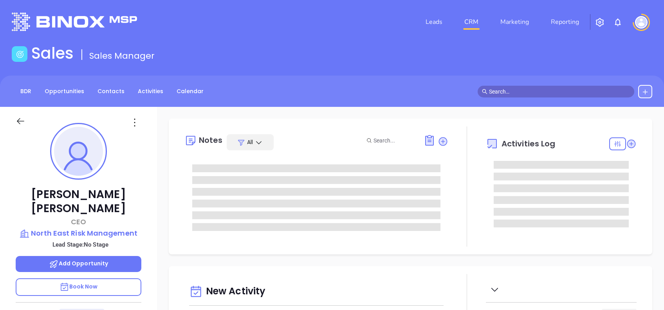
type input "[PERSON_NAME]"
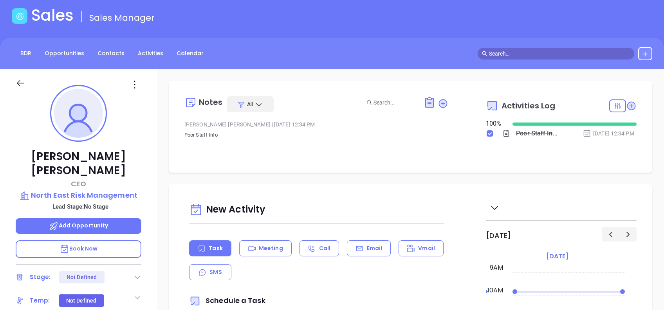
scroll to position [52, 0]
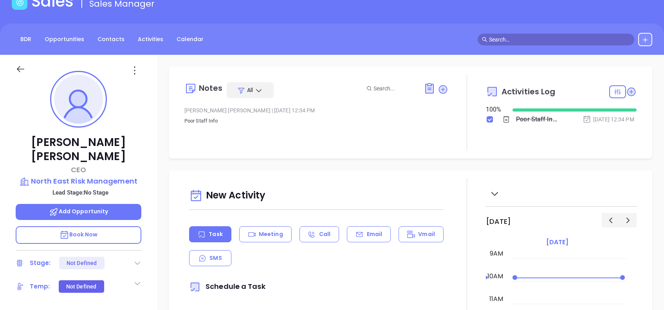
click at [136, 70] on icon at bounding box center [134, 70] width 13 height 13
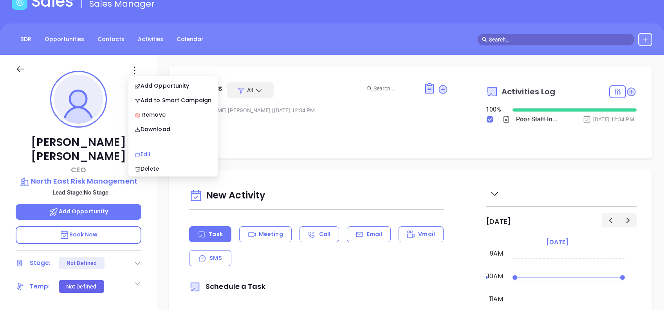
click at [159, 154] on div "Edit" at bounding box center [173, 154] width 77 height 9
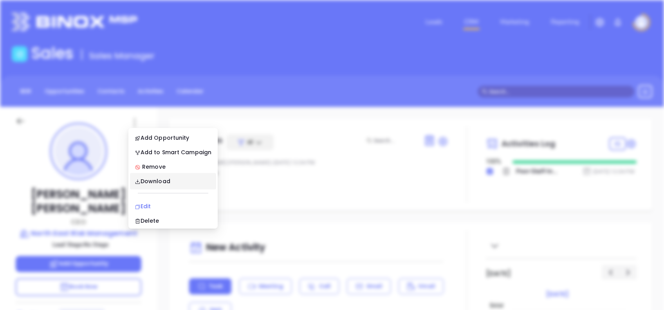
scroll to position [0, 0]
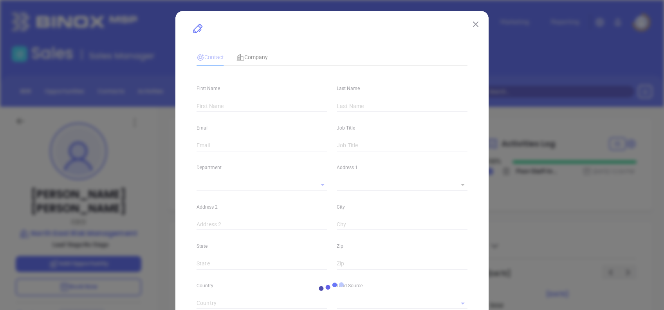
type input "Mauricio"
type input "Cardenas"
type input "mauricio@northeastriskmanagement.com"
type input "CEO"
type textarea "50 S 21st St"
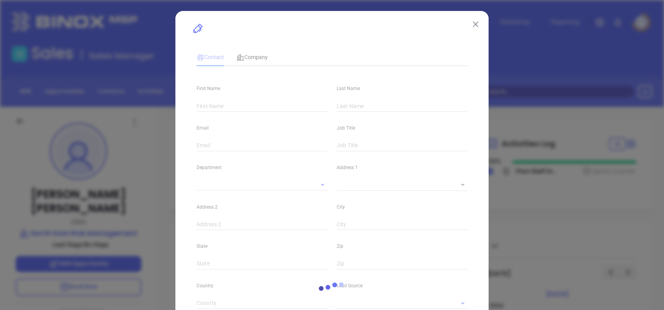
type input "1"
type input "Kenilworth"
type input "NJ"
type input "07033"
type input "www.linkedin.com/in/mauricio-cardenas-78614b26/"
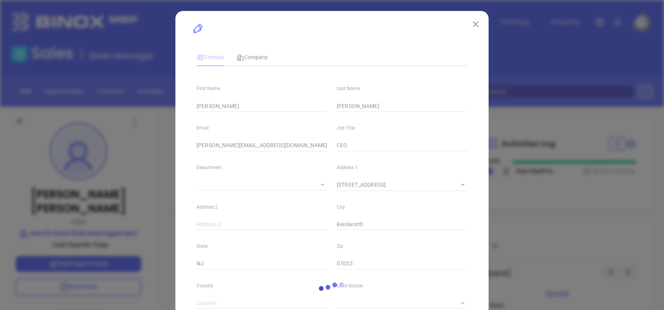
type input "Other"
type input "(908) 967-6333"
type input "1"
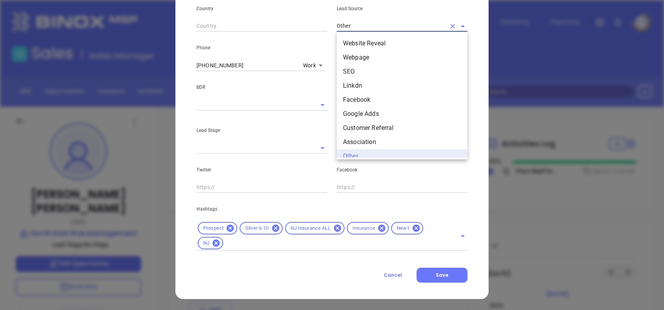
scroll to position [7, 0]
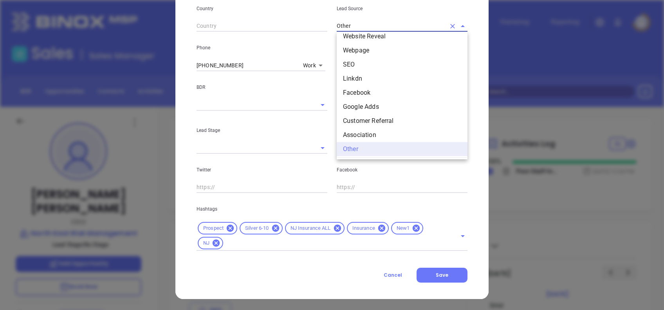
drag, startPoint x: 354, startPoint y: 21, endPoint x: 299, endPoint y: 23, distance: 55.3
click at [301, 24] on div "Country Lead Source Other Website Reveal Webpage SEO Linkdn Facebook Google Add…" at bounding box center [332, 13] width 280 height 40
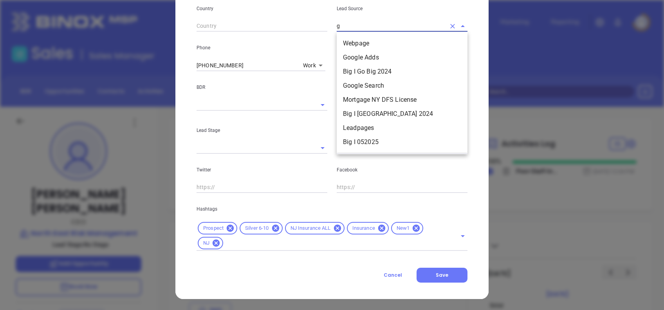
scroll to position [0, 0]
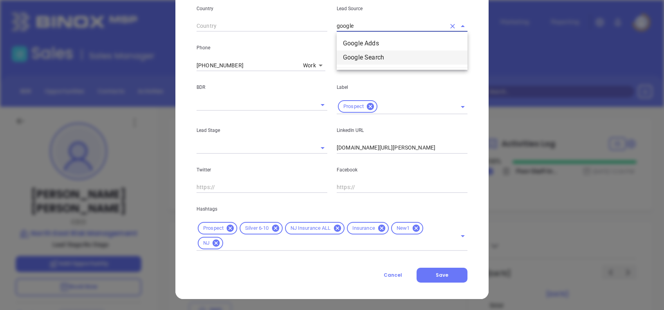
click at [391, 60] on li "Google Search" at bounding box center [402, 58] width 131 height 14
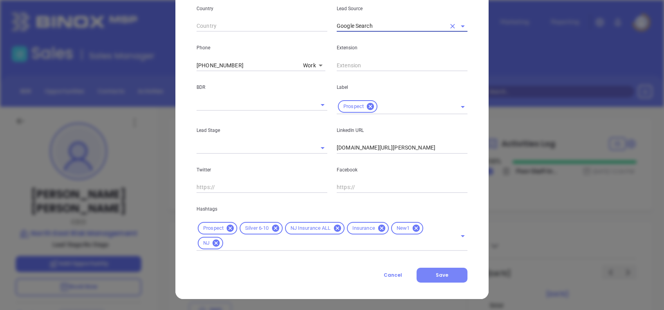
type input "Google Search"
click at [451, 280] on button "Save" at bounding box center [442, 275] width 51 height 15
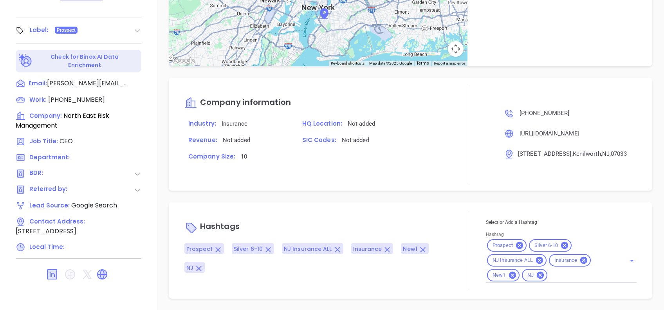
scroll to position [402, 0]
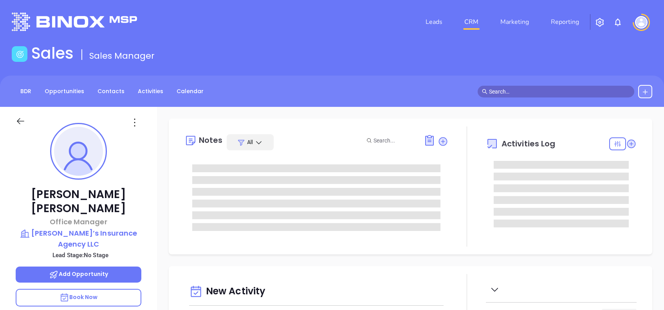
type input "[DATE]"
type input "[PERSON_NAME]"
click at [132, 120] on icon at bounding box center [134, 122] width 13 height 13
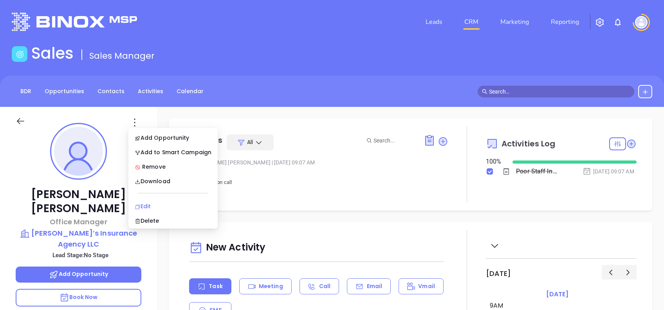
click at [158, 204] on div "Edit" at bounding box center [173, 206] width 77 height 9
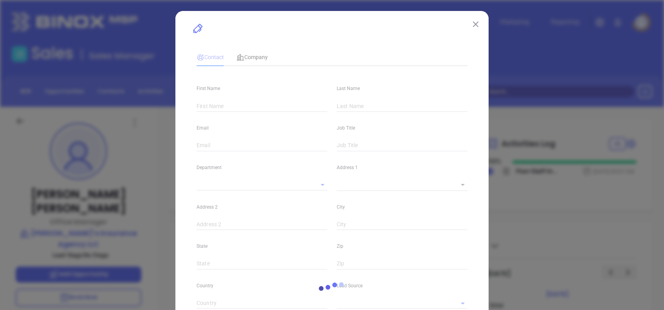
type input "Brittany"
type input "Johnson"
type input "brittany@garysinsuranceagencyllc.com"
type input "Office Manager"
type textarea "1 Bloomfield Ave"
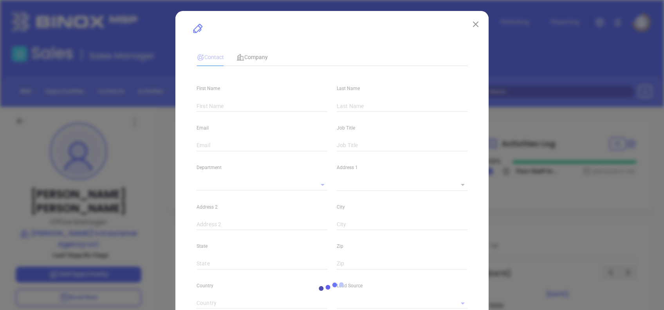
type input "1"
type input "Neward"
type input "NJ"
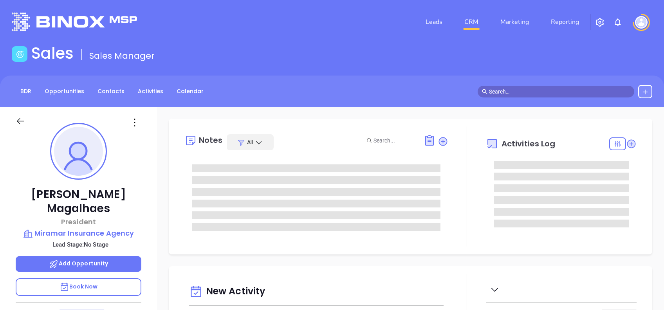
type input "[DATE]"
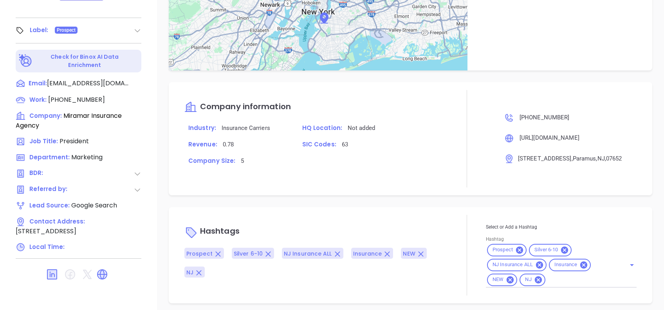
scroll to position [436, 0]
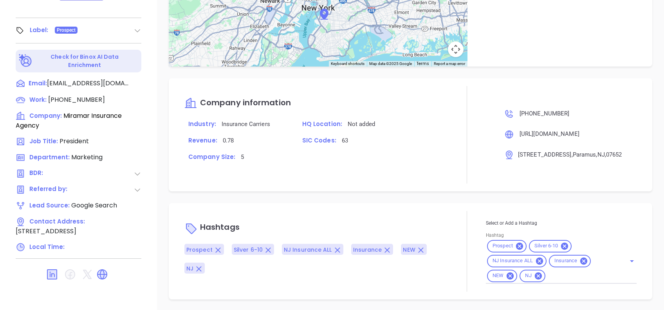
type input "[PERSON_NAME]"
click at [508, 272] on icon at bounding box center [510, 275] width 9 height 9
click at [542, 280] on div "Prospect Silver 6-10 NJ Insurance ALL Insurance [GEOGRAPHIC_DATA]" at bounding box center [561, 261] width 151 height 45
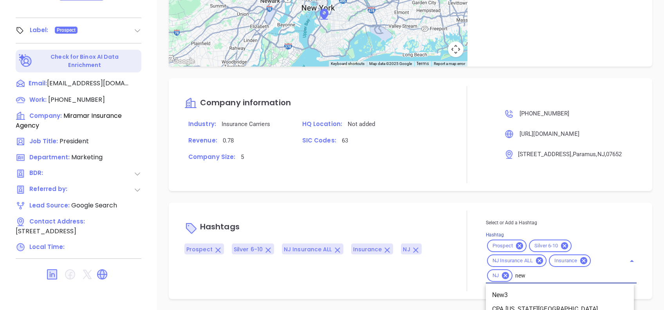
type input "new1"
click at [533, 293] on li "New1" at bounding box center [560, 295] width 148 height 14
click at [452, 215] on div at bounding box center [468, 251] width 38 height 81
click at [398, 201] on div "Notes All [PERSON_NAME] | [DATE] 10:19 AM Poor Staff Info Activities Log 100 % …" at bounding box center [410, 36] width 507 height 548
click at [402, 198] on div "Notes All [PERSON_NAME] | [DATE] 10:19 AM Poor Staff Info Activities Log 100 % …" at bounding box center [410, 36] width 507 height 548
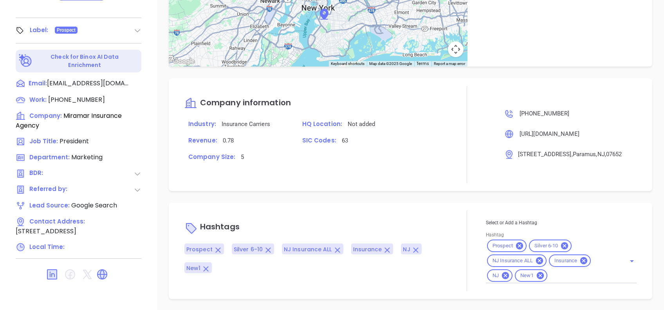
click at [388, 182] on div "Company information Industry: Insurance Carriers HQ Location: Not added Revenue…" at bounding box center [317, 134] width 264 height 97
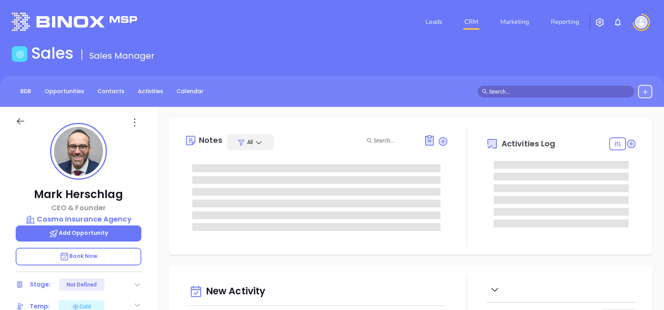
type input "[DATE]"
type input "[PERSON_NAME]"
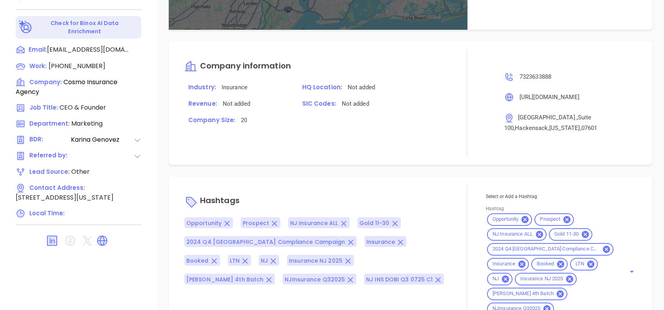
scroll to position [702, 0]
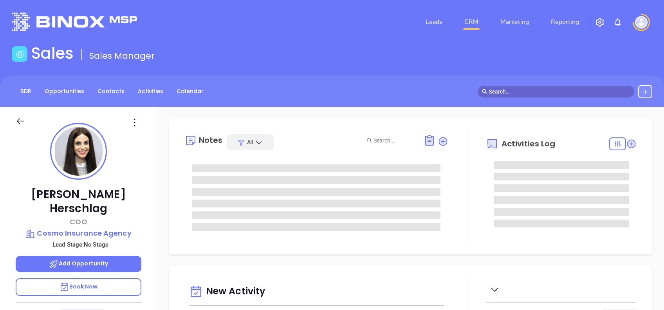
type input "[DATE]"
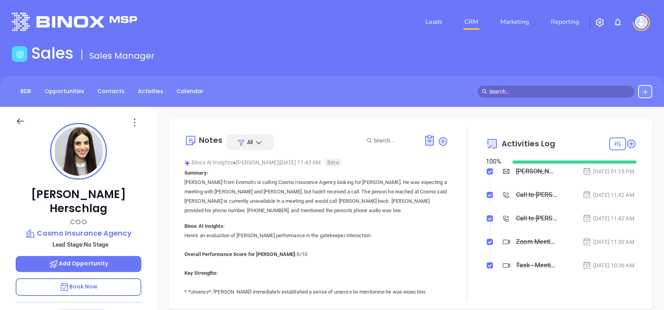
type input "[PERSON_NAME]"
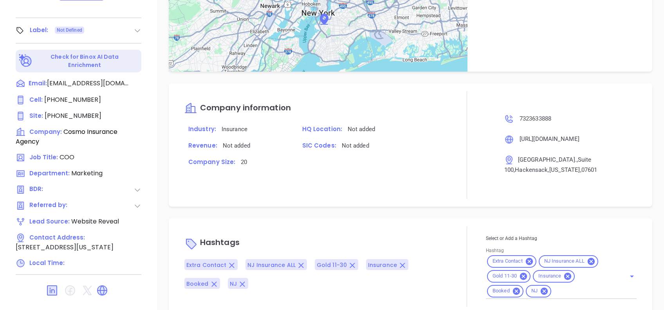
scroll to position [510, 0]
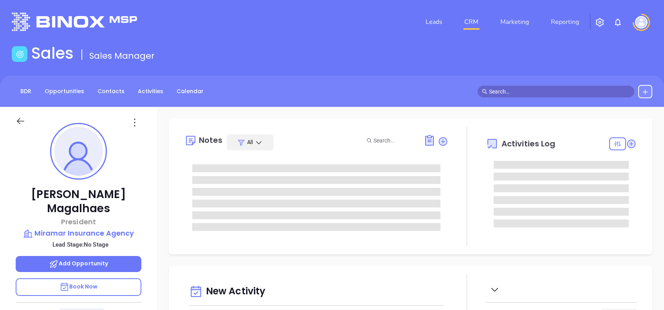
type input "[DATE]"
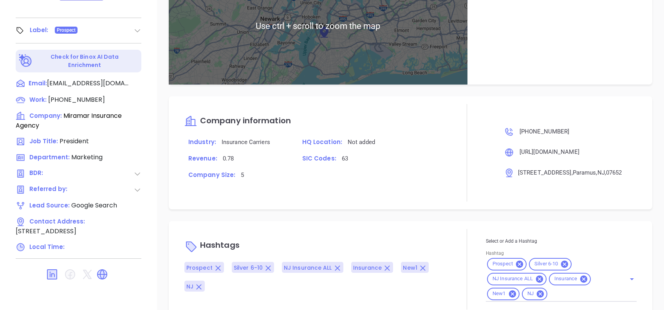
scroll to position [436, 0]
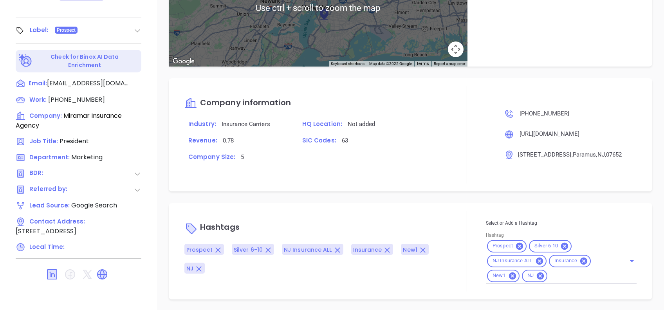
type input "[PERSON_NAME]"
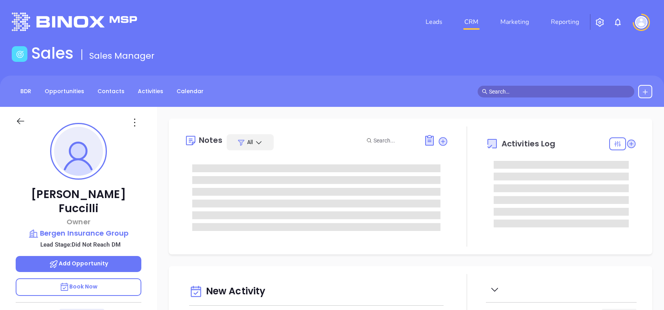
type input "[DATE]"
type input "[PERSON_NAME]"
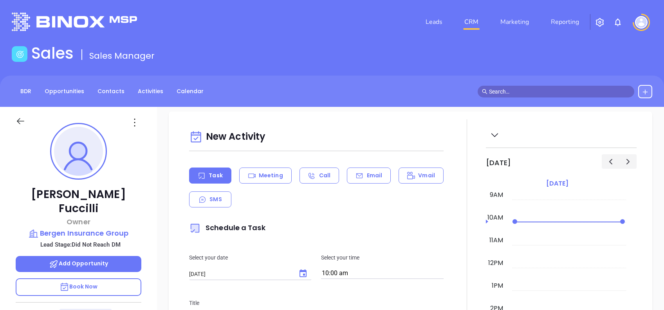
scroll to position [0, 0]
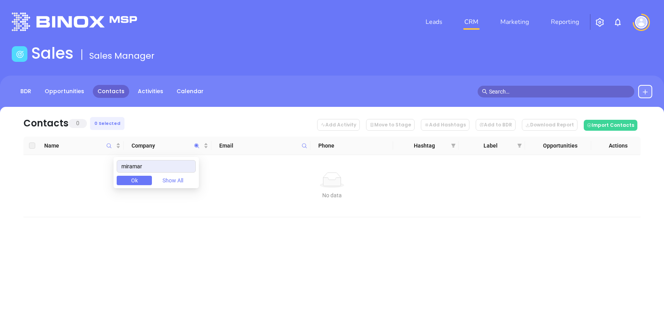
drag, startPoint x: 163, startPoint y: 168, endPoint x: 102, endPoint y: 179, distance: 62.2
click at [102, 179] on body "Leads CRM Marketing Reporting Financial Leads Leads Sales Sales Manager BDR Opp…" at bounding box center [332, 155] width 664 height 310
type input "dowc"
